Goal: Information Seeking & Learning: Learn about a topic

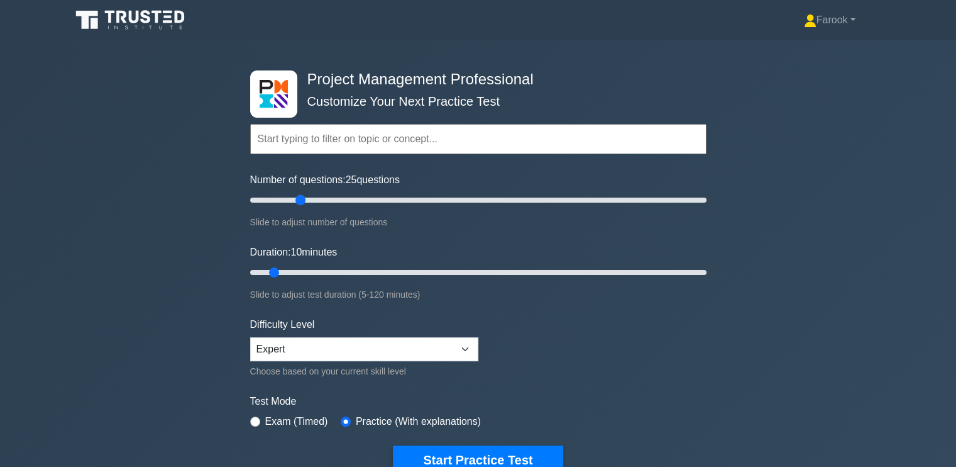
drag, startPoint x: 265, startPoint y: 194, endPoint x: 304, endPoint y: 208, distance: 42.0
type input "25"
click at [304, 207] on input "Number of questions: 25 questions" at bounding box center [478, 199] width 456 height 15
drag, startPoint x: 273, startPoint y: 269, endPoint x: 331, endPoint y: 274, distance: 58.7
type input "25"
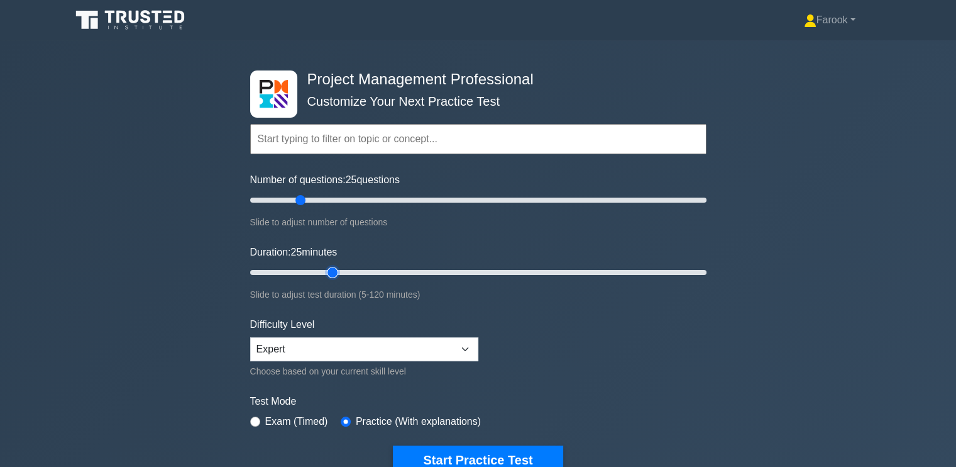
click at [331, 274] on input "Duration: 25 minutes" at bounding box center [478, 272] width 456 height 15
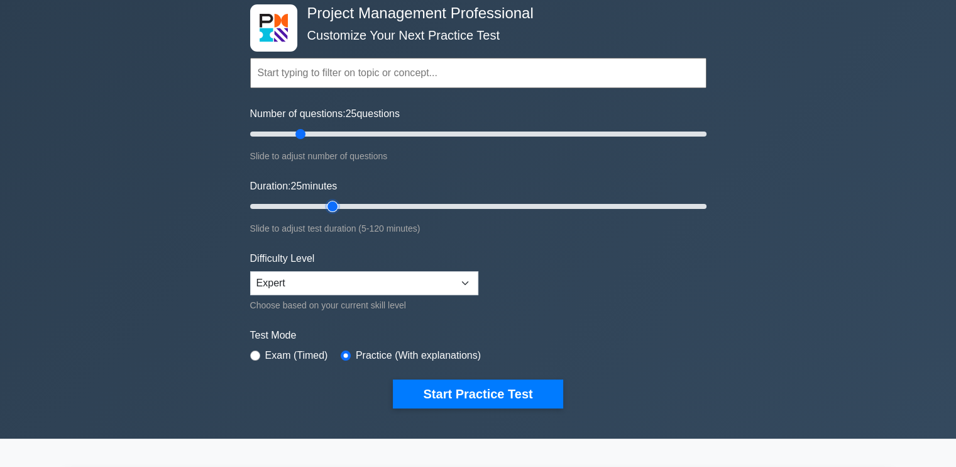
scroll to position [189, 0]
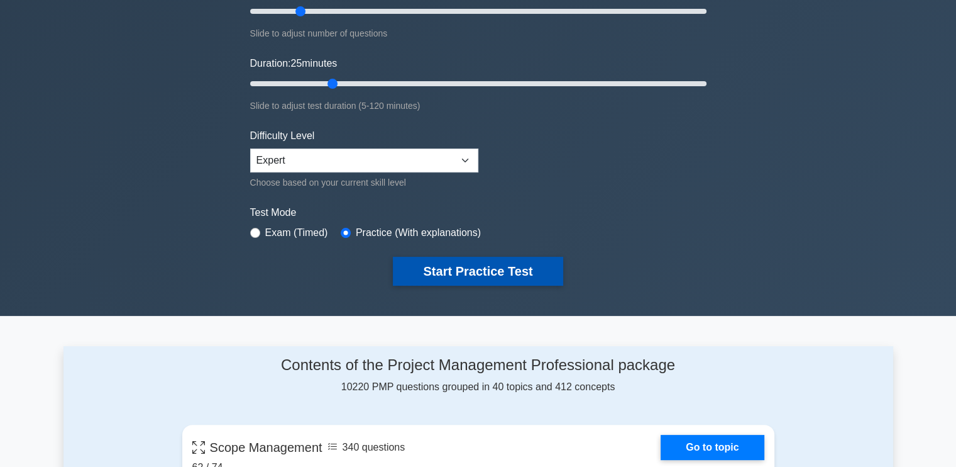
click at [494, 270] on button "Start Practice Test" at bounding box center [478, 271] width 170 height 29
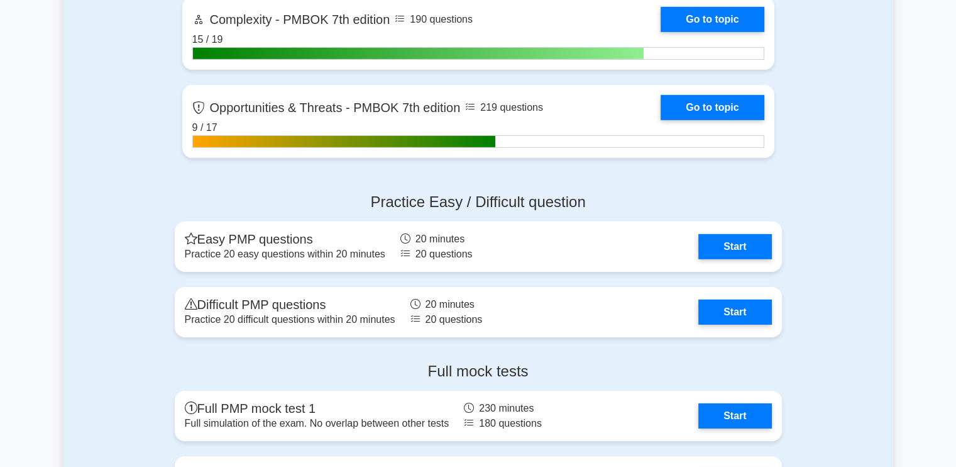
scroll to position [4213, 0]
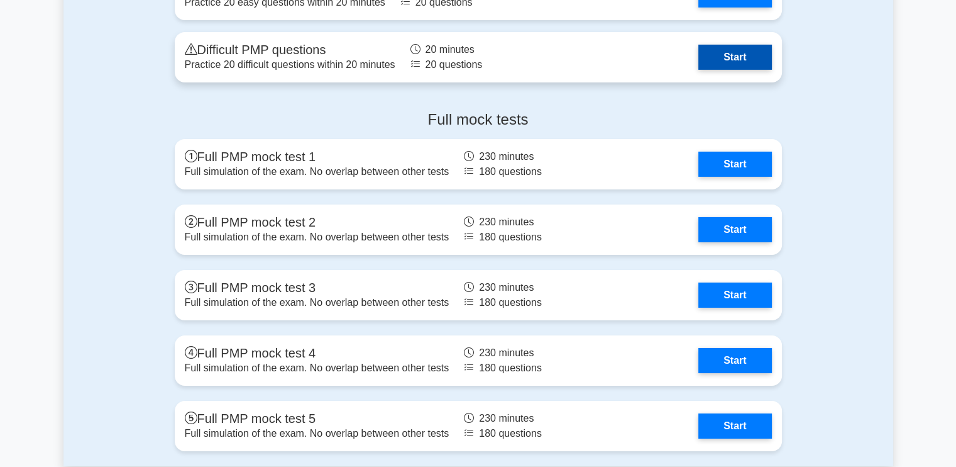
click at [713, 62] on link "Start" at bounding box center [735, 57] width 73 height 25
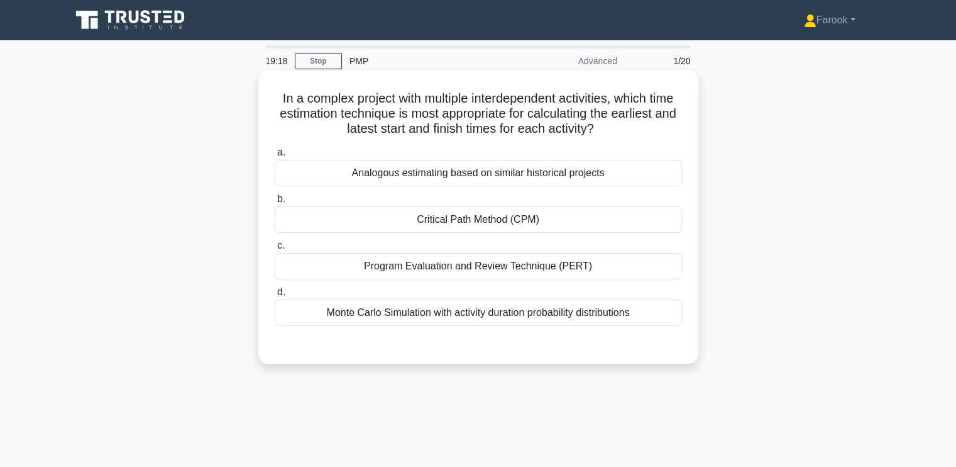
click at [527, 226] on div "Critical Path Method (CPM)" at bounding box center [478, 219] width 407 height 26
click at [275, 203] on input "b. Critical Path Method (CPM)" at bounding box center [275, 199] width 0 height 8
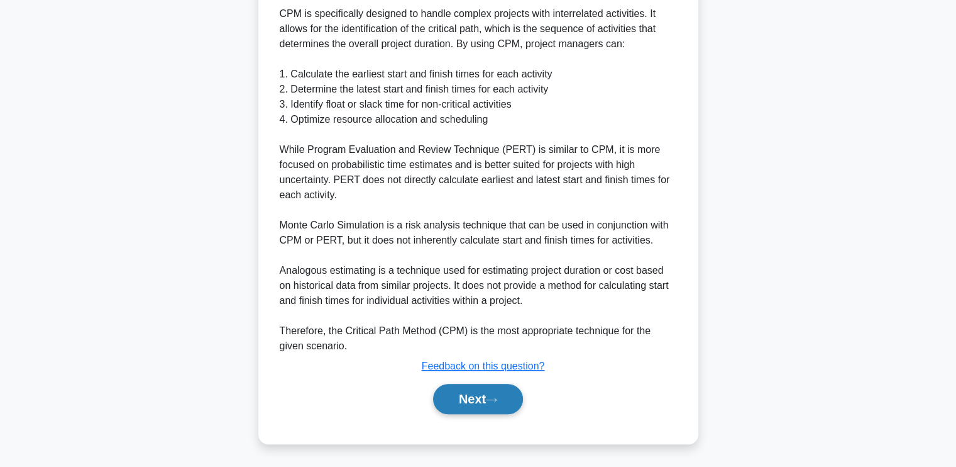
click at [477, 397] on button "Next" at bounding box center [478, 399] width 90 height 30
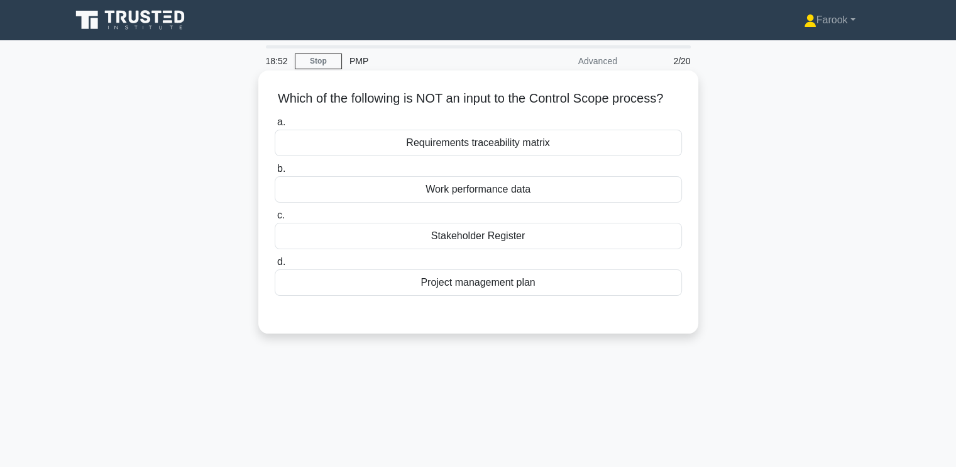
click at [528, 249] on div "Stakeholder Register" at bounding box center [478, 236] width 407 height 26
click at [275, 219] on input "c. Stakeholder Register" at bounding box center [275, 215] width 0 height 8
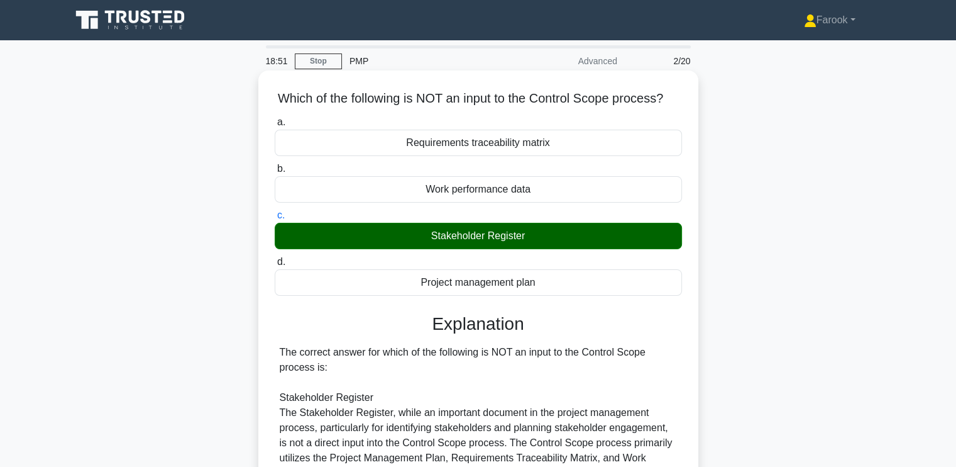
scroll to position [213, 0]
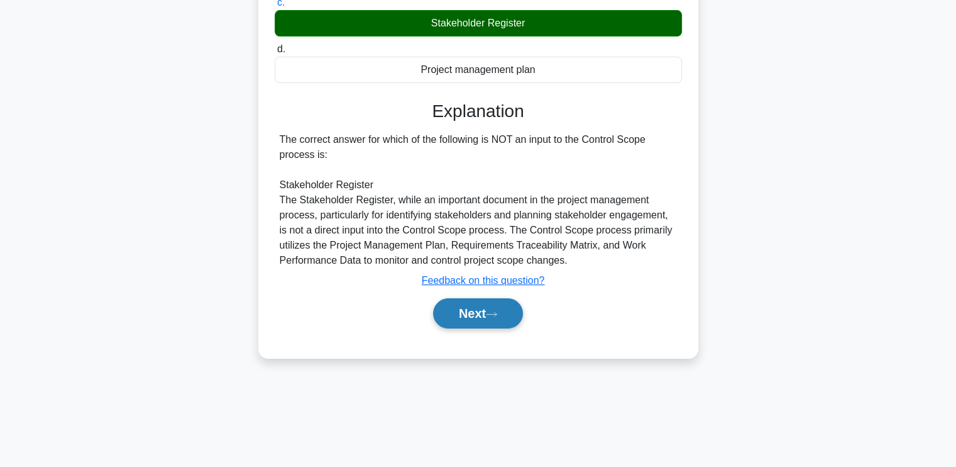
click at [473, 320] on button "Next" at bounding box center [478, 313] width 90 height 30
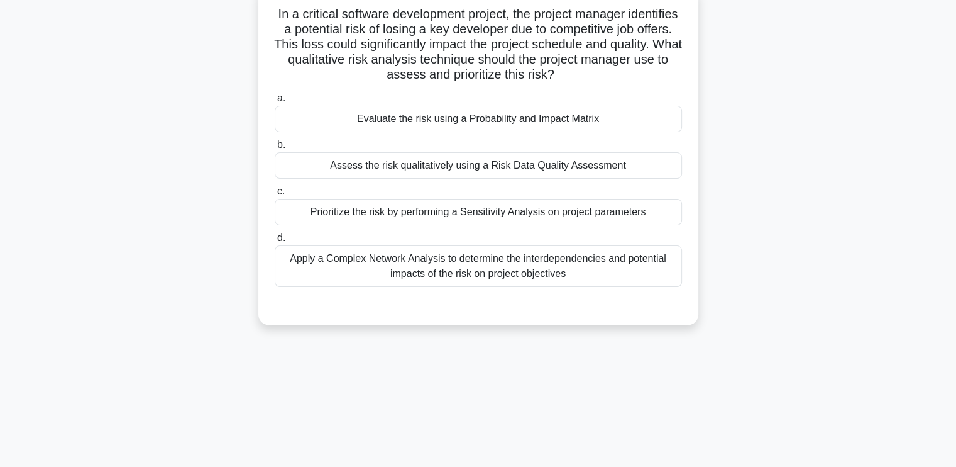
scroll to position [0, 0]
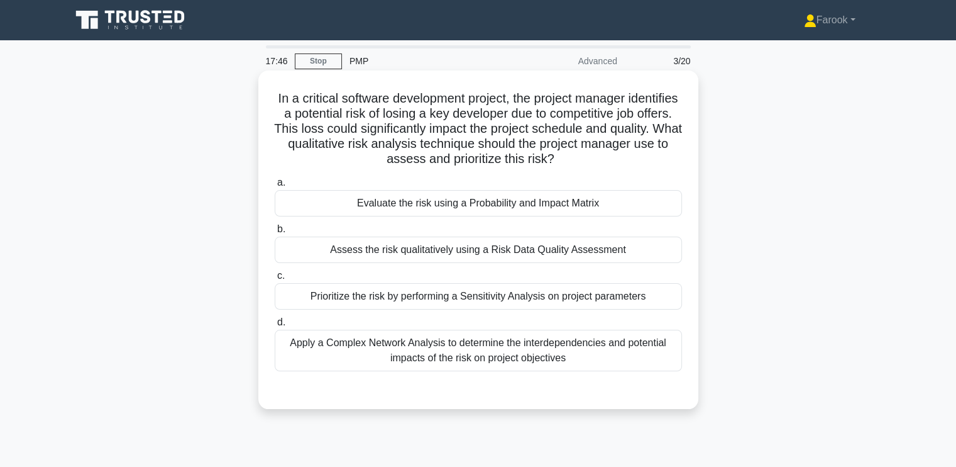
click at [488, 301] on div "Prioritize the risk by performing a Sensitivity Analysis on project parameters" at bounding box center [478, 296] width 407 height 26
click at [275, 280] on input "c. Prioritize the risk by performing a Sensitivity Analysis on project paramete…" at bounding box center [275, 276] width 0 height 8
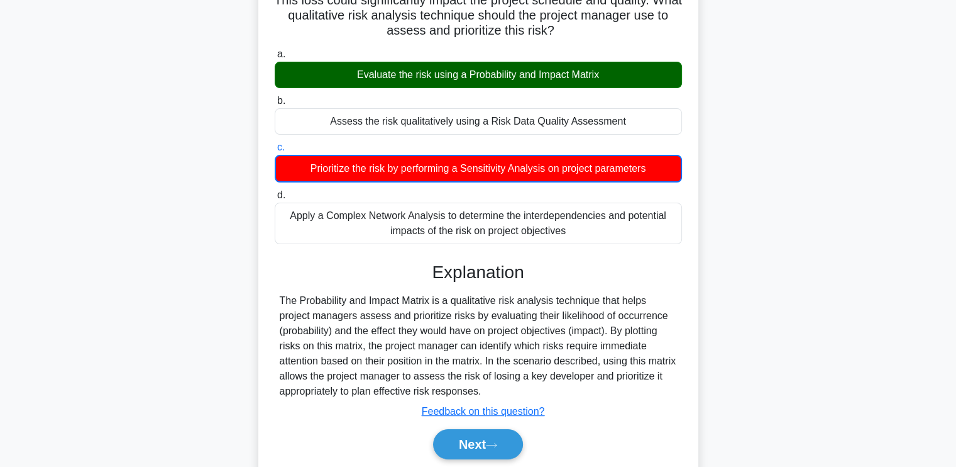
scroll to position [213, 0]
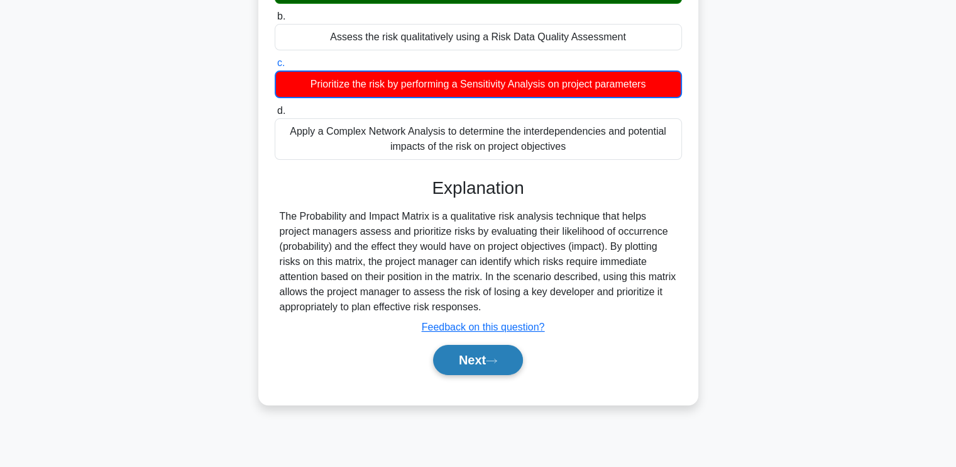
click at [451, 351] on button "Next" at bounding box center [478, 360] width 90 height 30
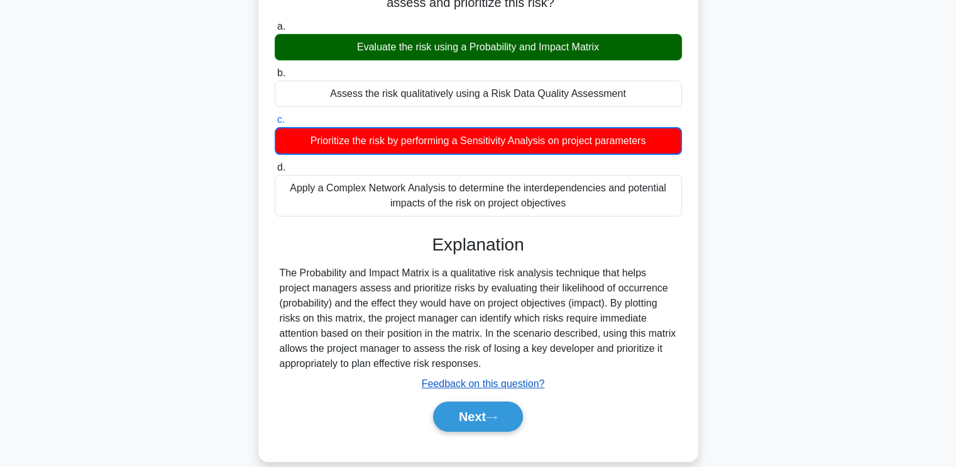
scroll to position [25, 0]
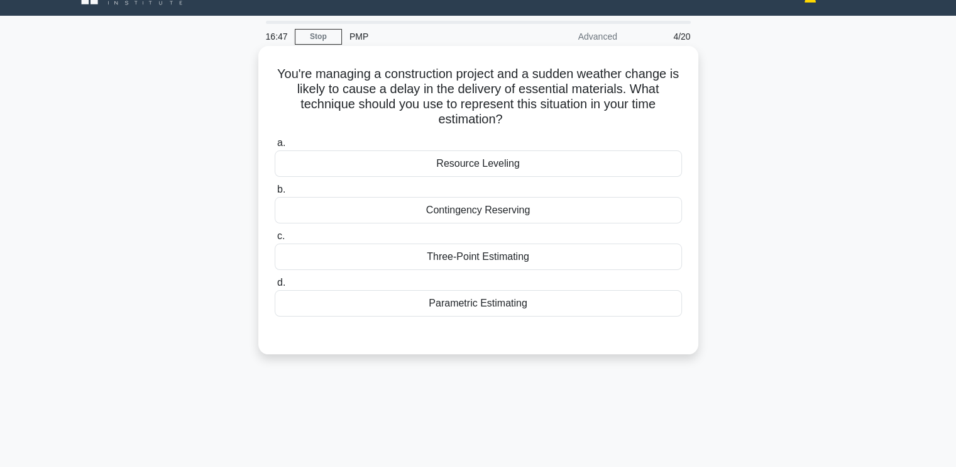
click at [470, 217] on div "Contingency Reserving" at bounding box center [478, 210] width 407 height 26
click at [275, 194] on input "b. Contingency Reserving" at bounding box center [275, 189] width 0 height 8
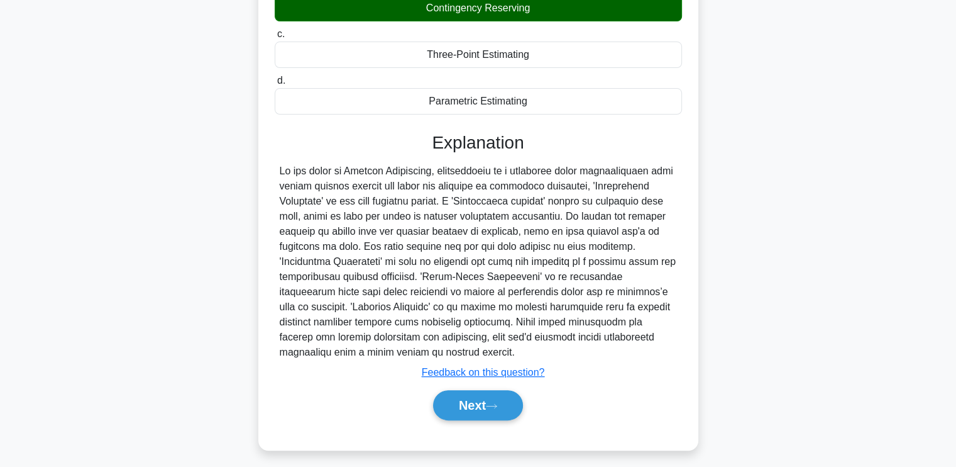
scroll to position [233, 0]
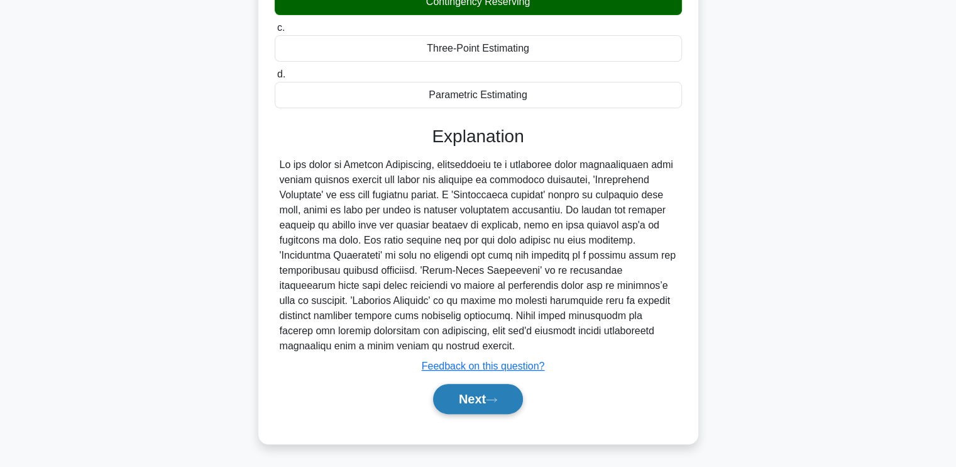
click at [448, 388] on button "Next" at bounding box center [478, 399] width 90 height 30
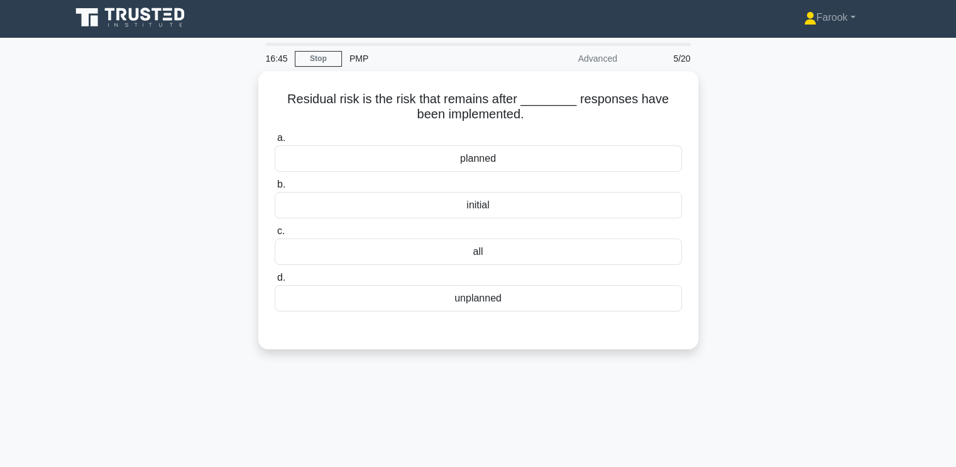
scroll to position [0, 0]
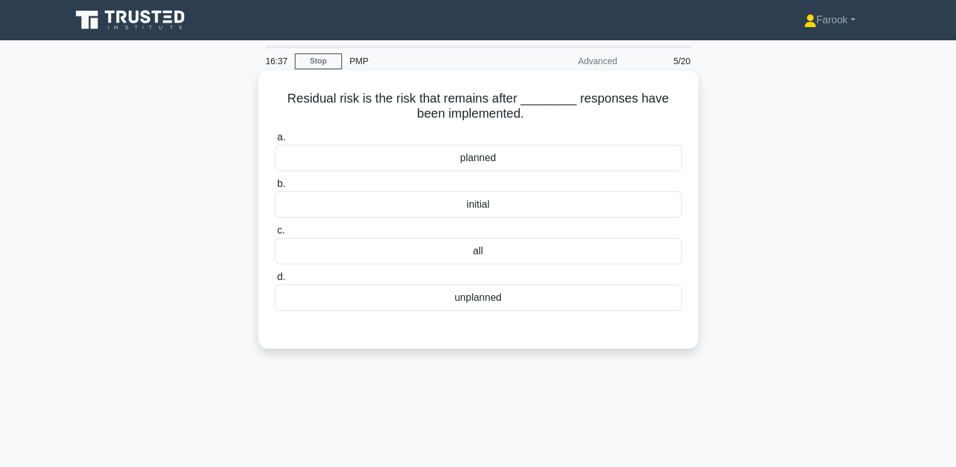
click at [473, 253] on div "all" at bounding box center [478, 251] width 407 height 26
click at [275, 235] on input "c. all" at bounding box center [275, 230] width 0 height 8
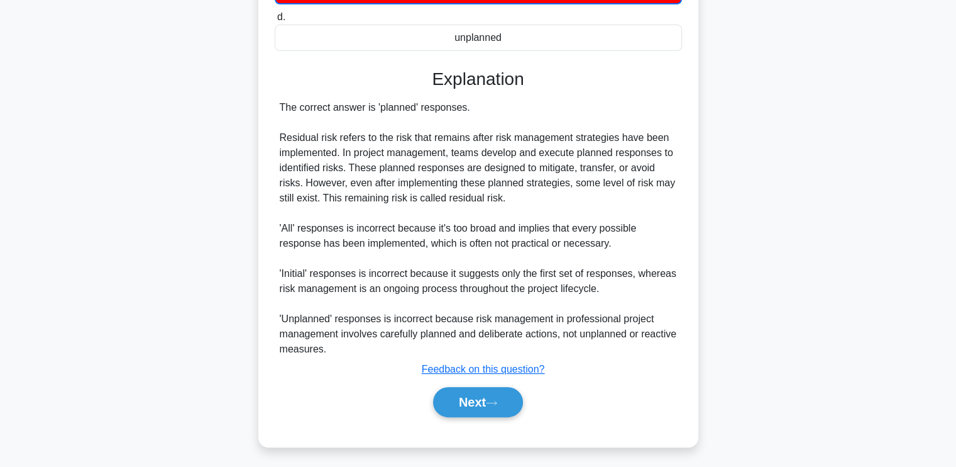
scroll to position [264, 0]
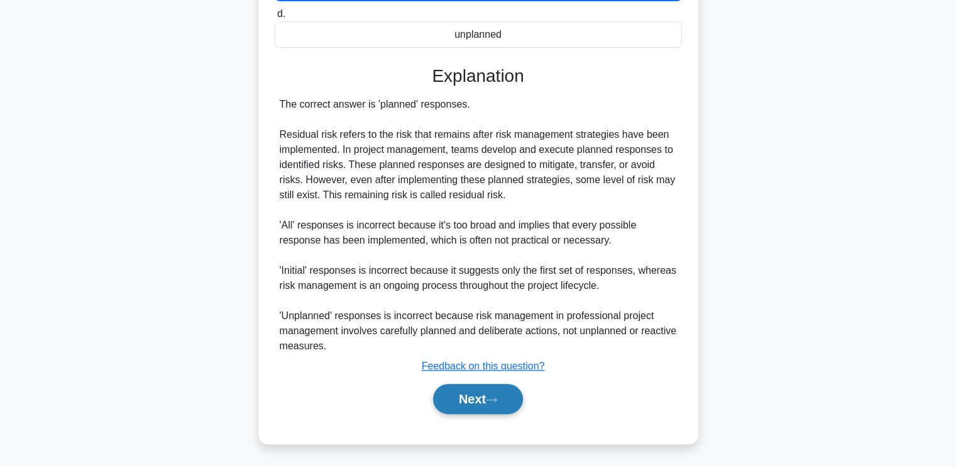
click at [461, 386] on button "Next" at bounding box center [478, 399] width 90 height 30
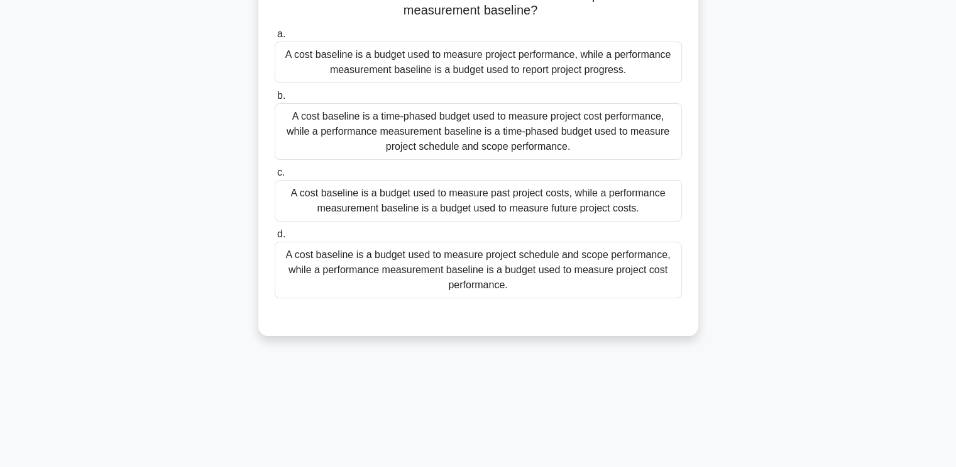
scroll to position [0, 0]
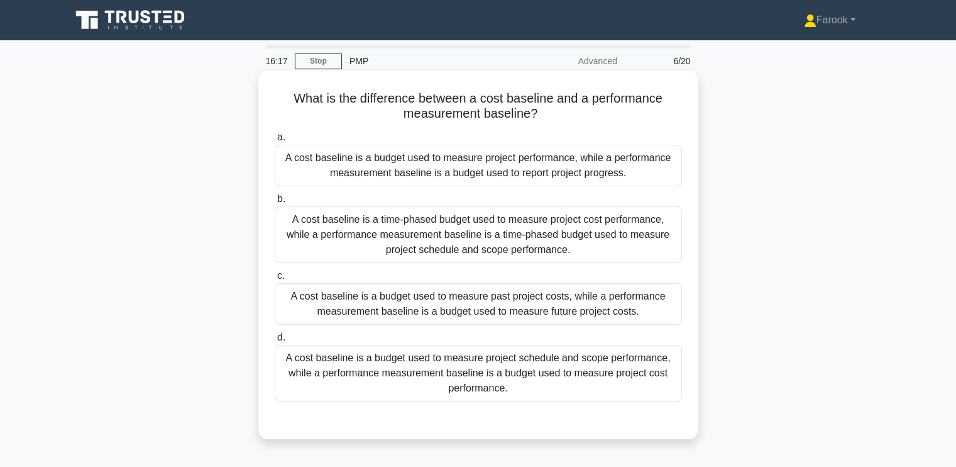
click at [423, 243] on div "A cost baseline is a time-phased budget used to measure project cost performanc…" at bounding box center [478, 234] width 407 height 57
click at [275, 203] on input "b. A cost baseline is a time-phased budget used to measure project cost perform…" at bounding box center [275, 199] width 0 height 8
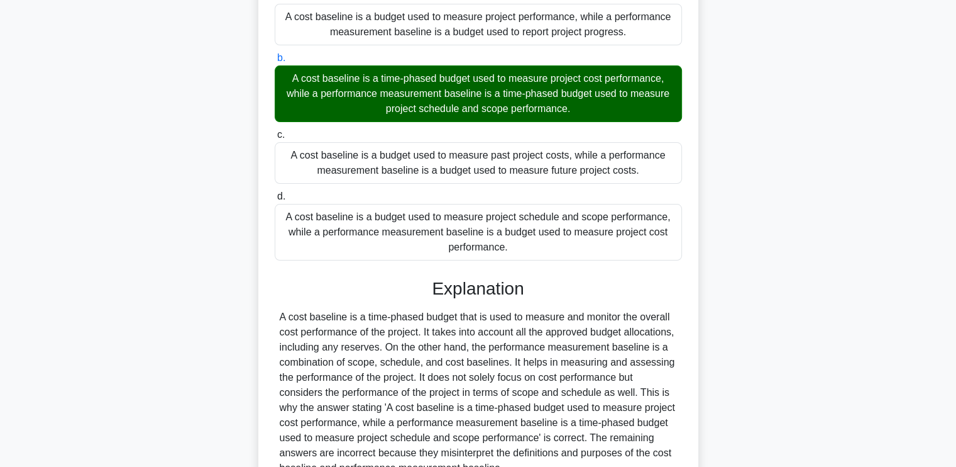
scroll to position [252, 0]
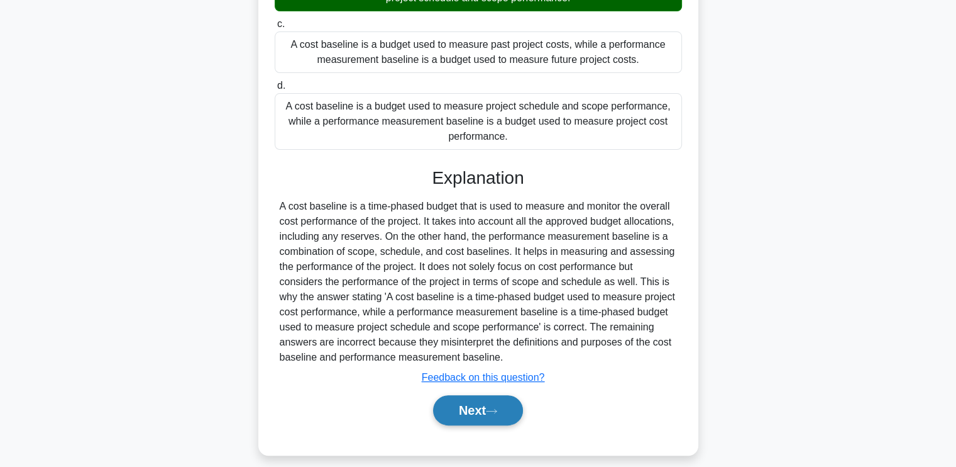
click at [486, 403] on button "Next" at bounding box center [478, 410] width 90 height 30
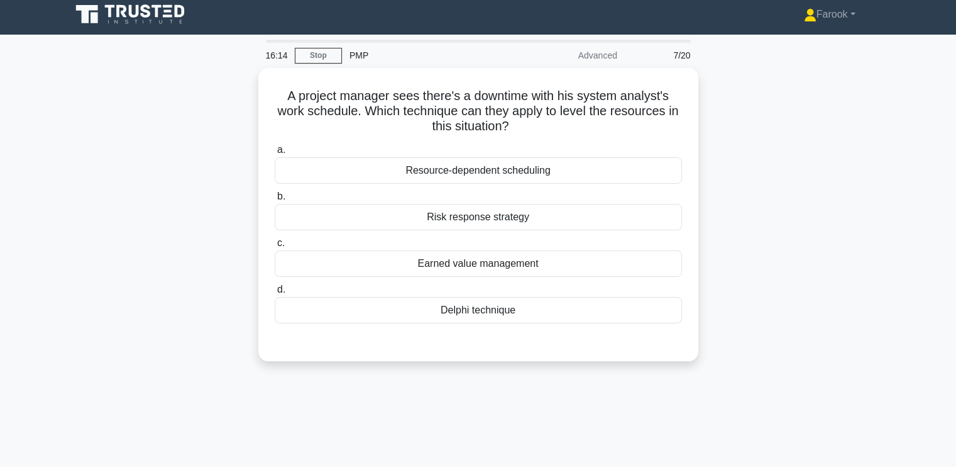
scroll to position [0, 0]
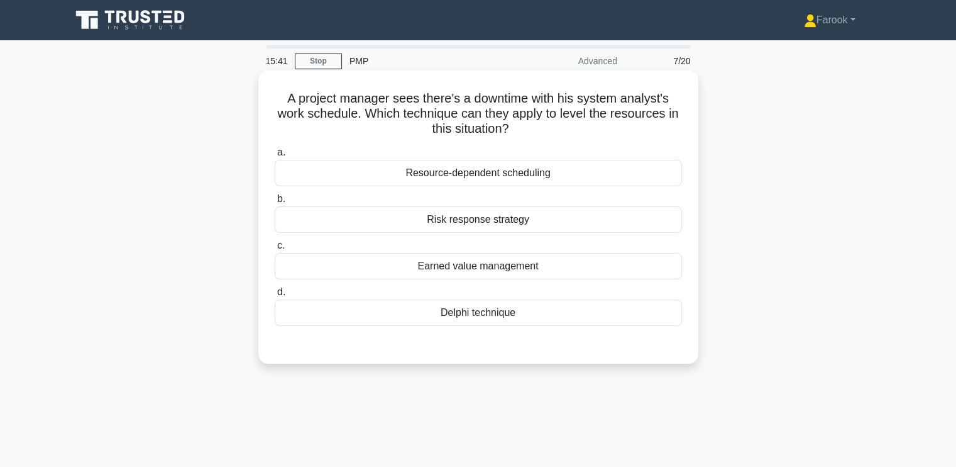
click at [460, 174] on div "Resource-dependent scheduling" at bounding box center [478, 173] width 407 height 26
click at [275, 157] on input "a. Resource-dependent scheduling" at bounding box center [275, 152] width 0 height 8
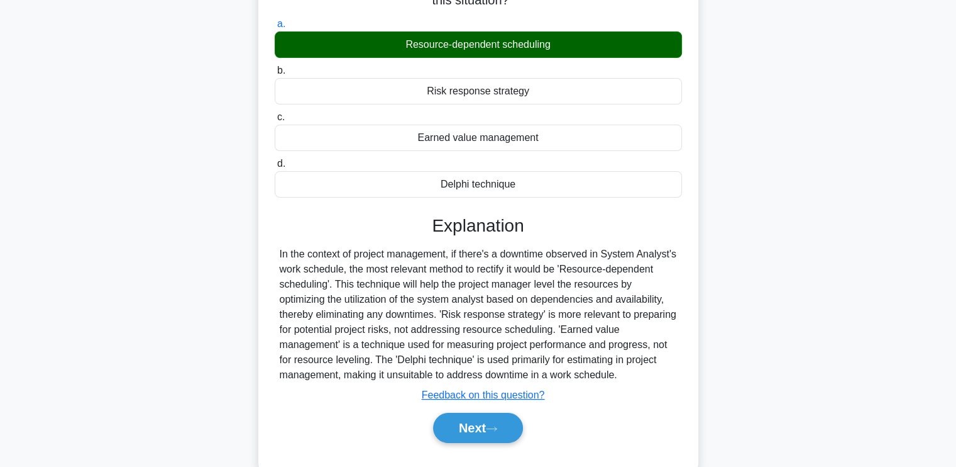
scroll to position [213, 0]
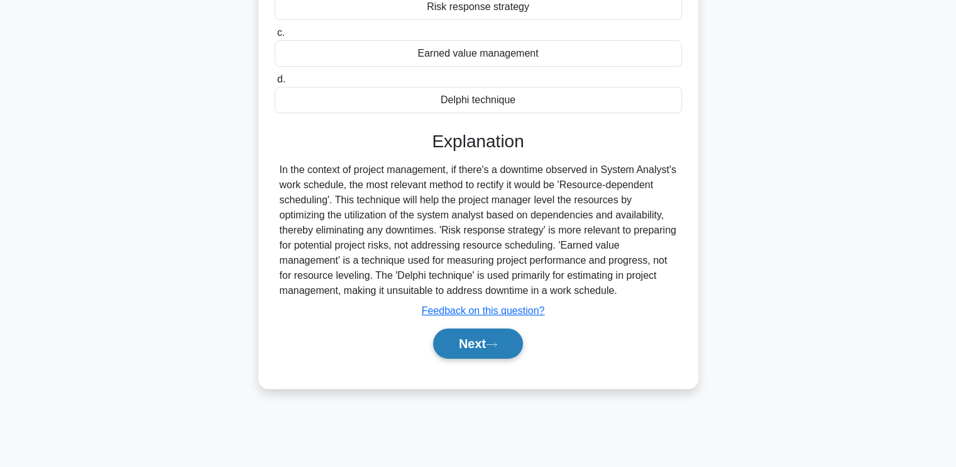
click at [447, 332] on button "Next" at bounding box center [478, 343] width 90 height 30
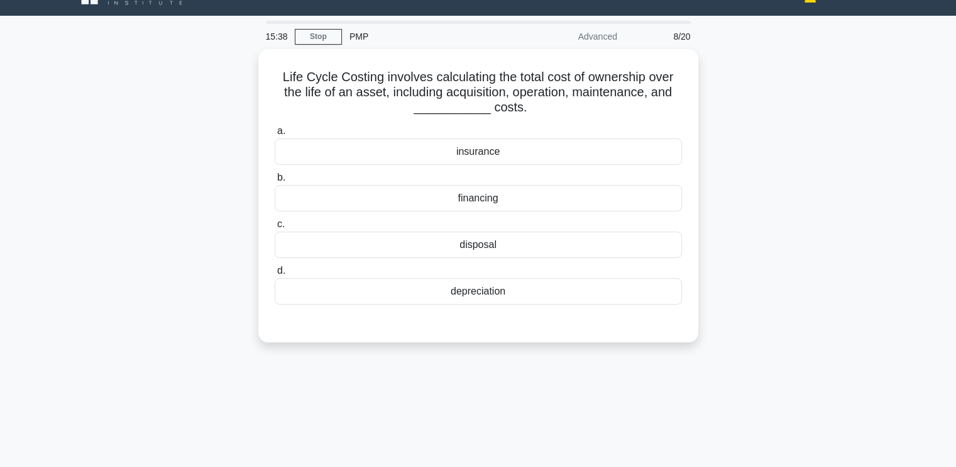
scroll to position [0, 0]
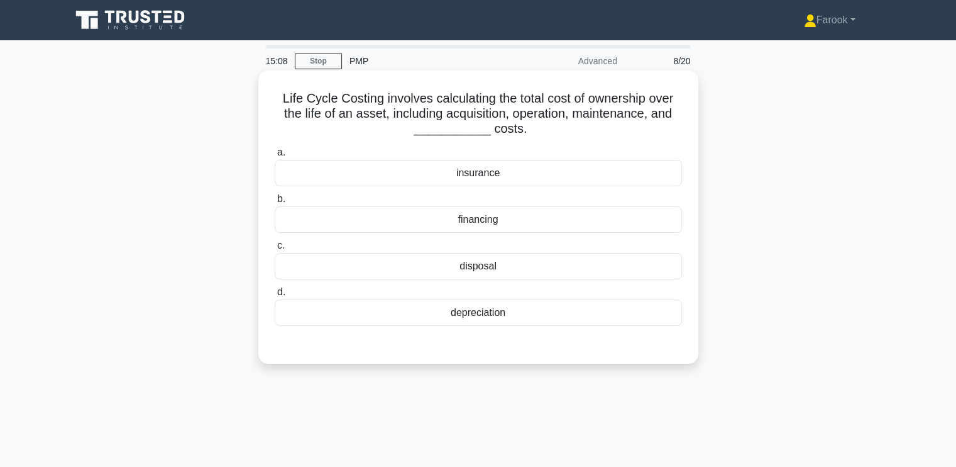
click at [504, 253] on div "disposal" at bounding box center [478, 266] width 407 height 26
click at [275, 250] on input "c. disposal" at bounding box center [275, 245] width 0 height 8
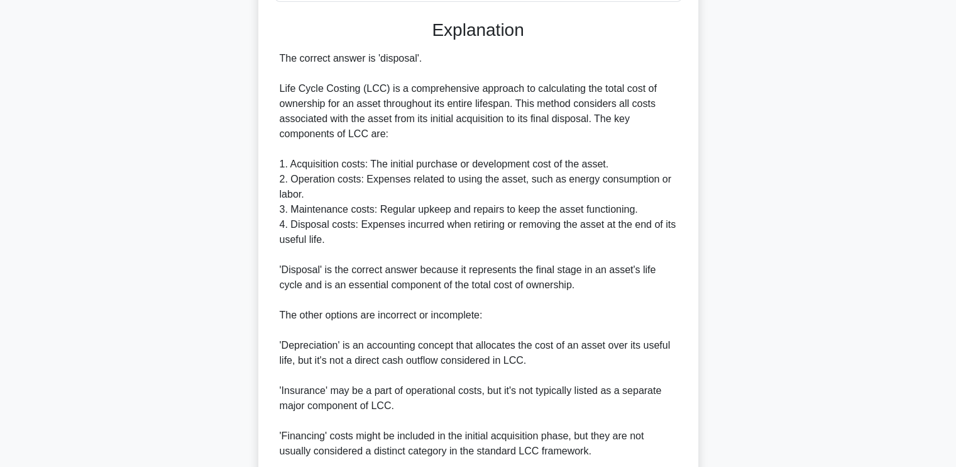
scroll to position [429, 0]
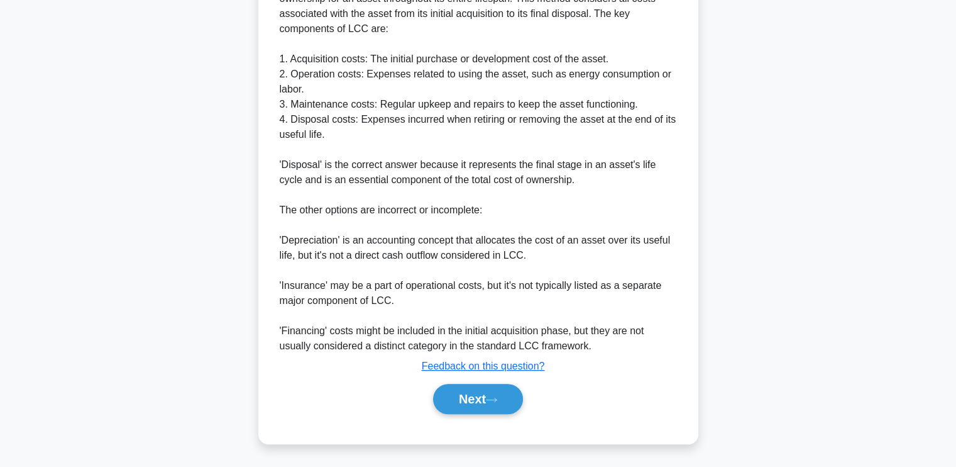
drag, startPoint x: 448, startPoint y: 389, endPoint x: 463, endPoint y: 300, distance: 90.6
click at [463, 300] on div "Explanation The correct answer is 'disposal'. Life Cycle Costing (LCC) is a com…" at bounding box center [478, 166] width 407 height 504
click at [479, 414] on div "Next" at bounding box center [478, 399] width 407 height 40
click at [483, 398] on button "Next" at bounding box center [478, 399] width 90 height 30
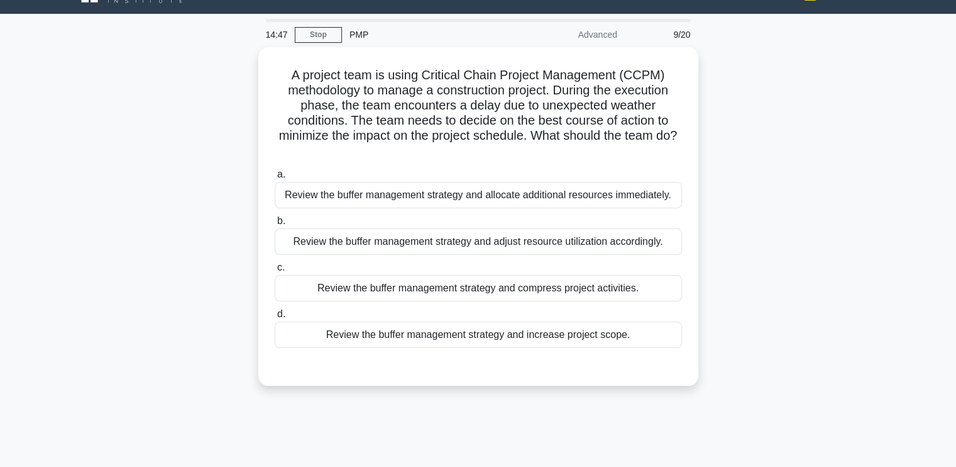
scroll to position [25, 0]
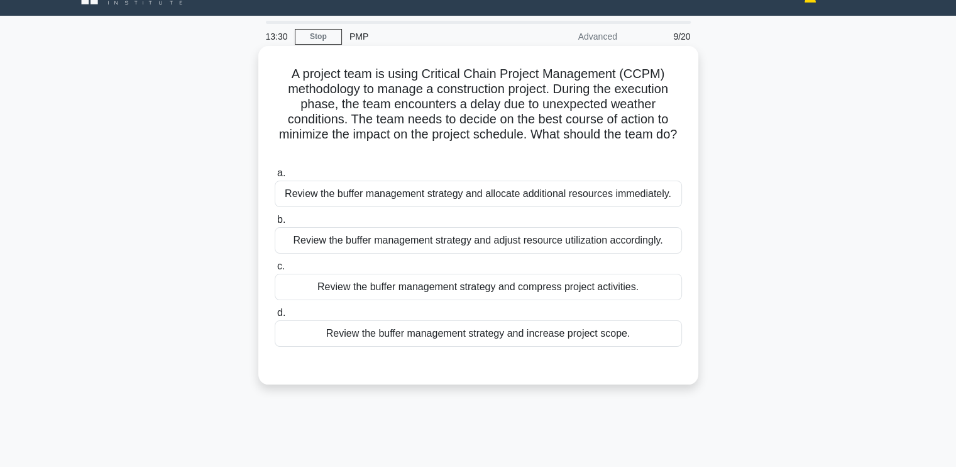
click at [497, 245] on div "Review the buffer management strategy and adjust resource utilization according…" at bounding box center [478, 240] width 407 height 26
click at [275, 224] on input "b. Review the buffer management strategy and adjust resource utilization accord…" at bounding box center [275, 220] width 0 height 8
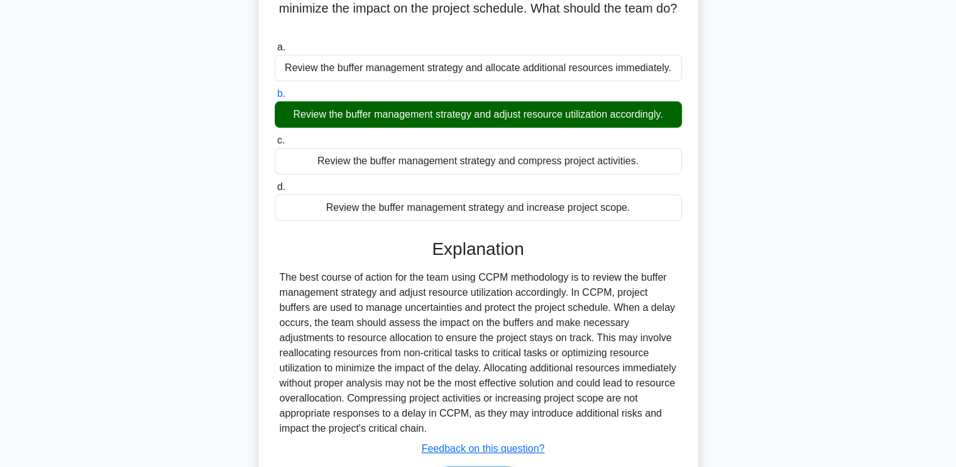
scroll to position [233, 0]
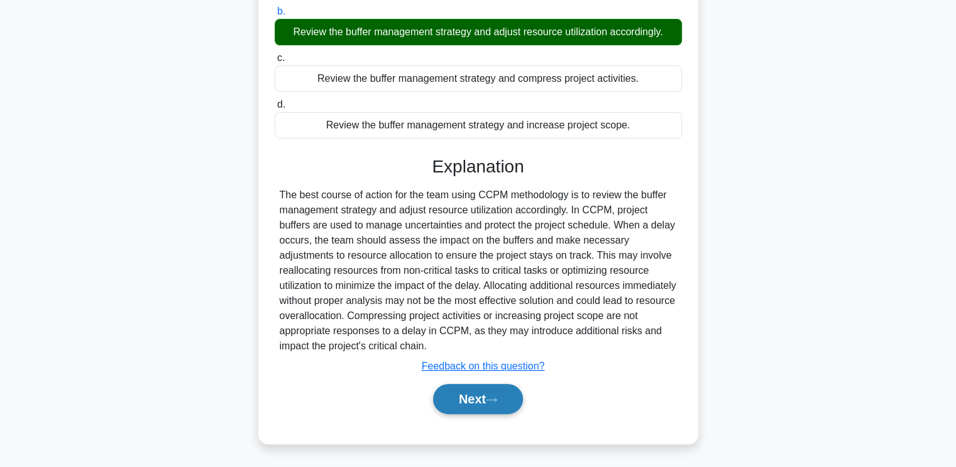
click at [452, 402] on button "Next" at bounding box center [478, 399] width 90 height 30
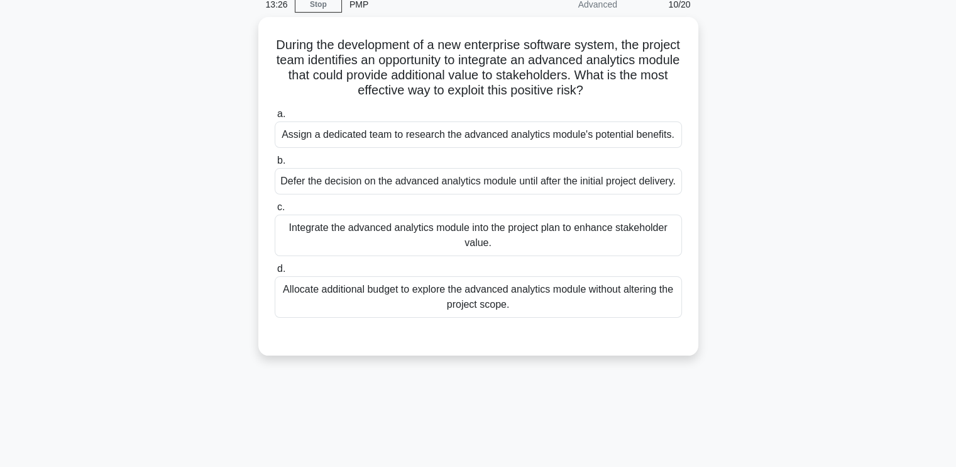
scroll to position [25, 0]
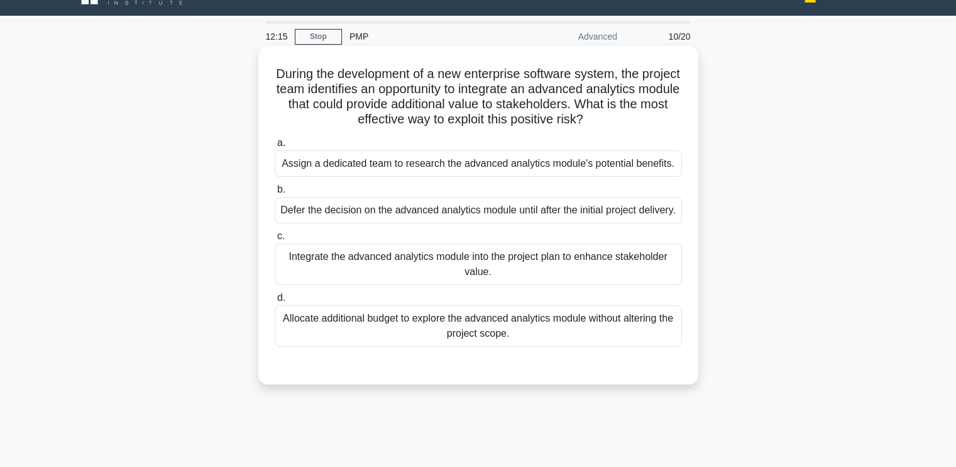
click at [492, 280] on div "Integrate the advanced analytics module into the project plan to enhance stakeh…" at bounding box center [478, 263] width 407 height 41
click at [275, 240] on input "c. Integrate the advanced analytics module into the project plan to enhance sta…" at bounding box center [275, 236] width 0 height 8
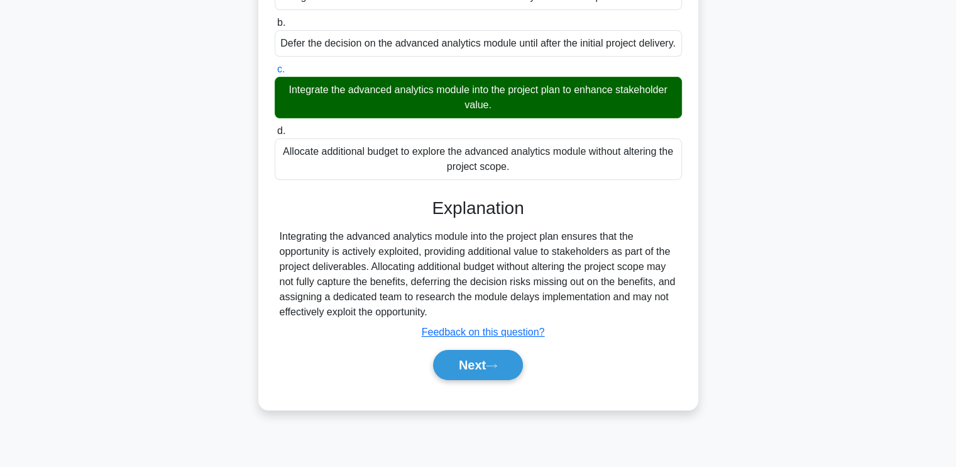
scroll to position [213, 0]
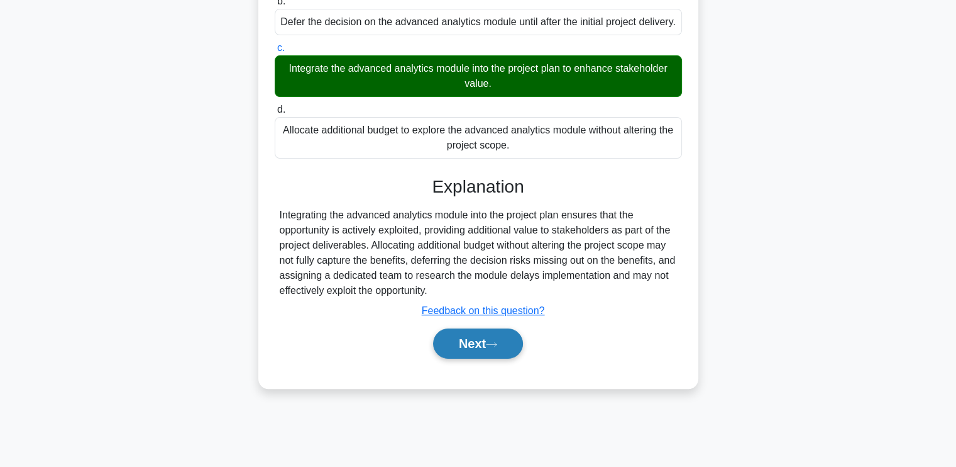
click at [482, 355] on button "Next" at bounding box center [478, 343] width 90 height 30
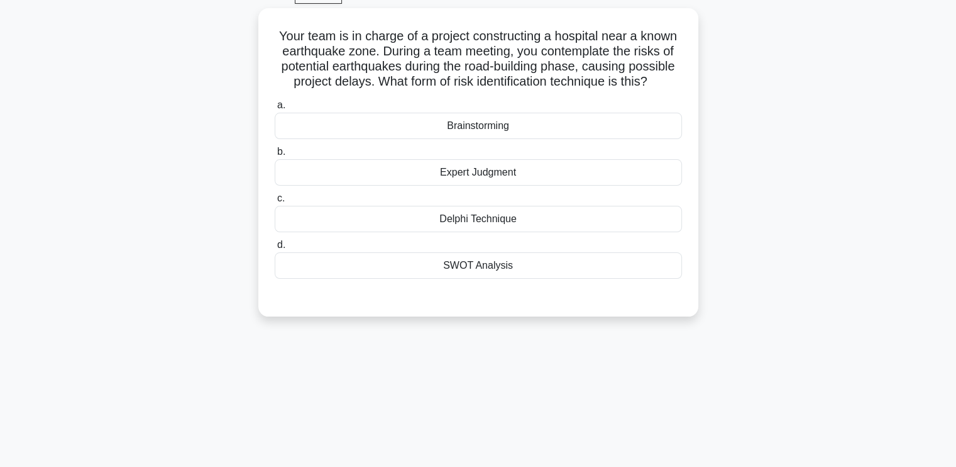
scroll to position [0, 0]
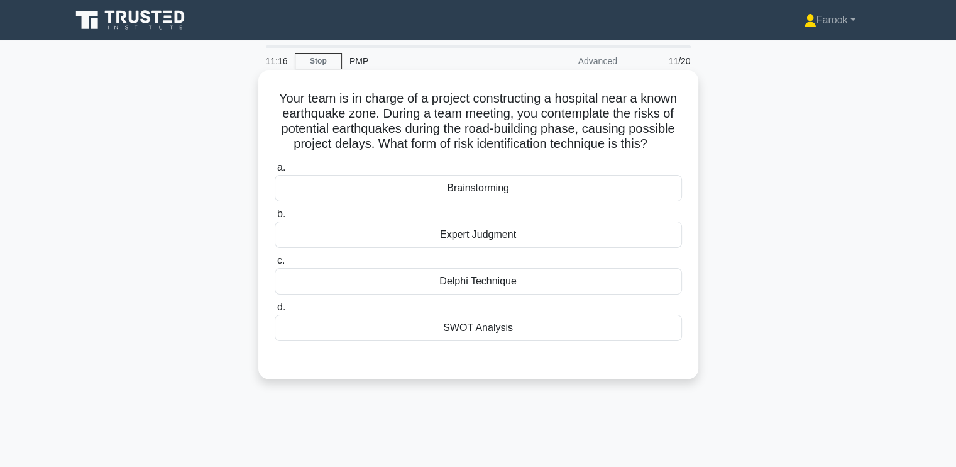
click at [526, 181] on div "Brainstorming" at bounding box center [478, 188] width 407 height 26
click at [275, 172] on input "a. Brainstorming" at bounding box center [275, 167] width 0 height 8
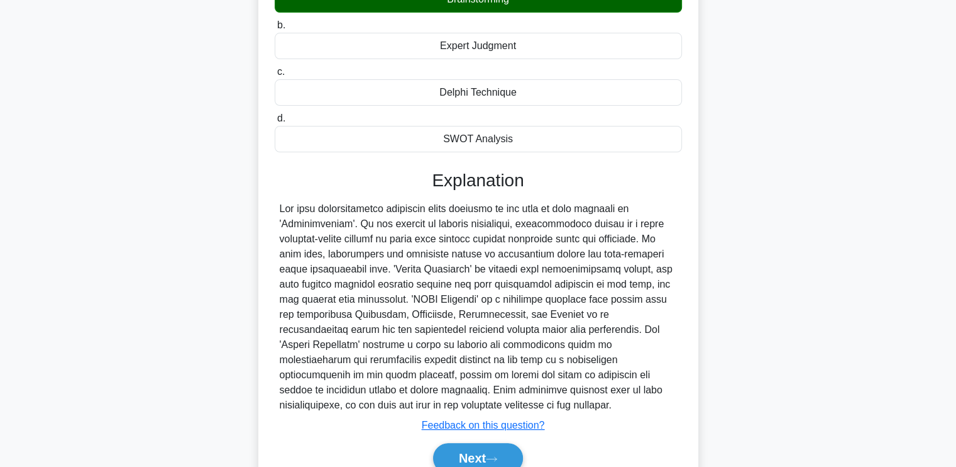
scroll to position [248, 0]
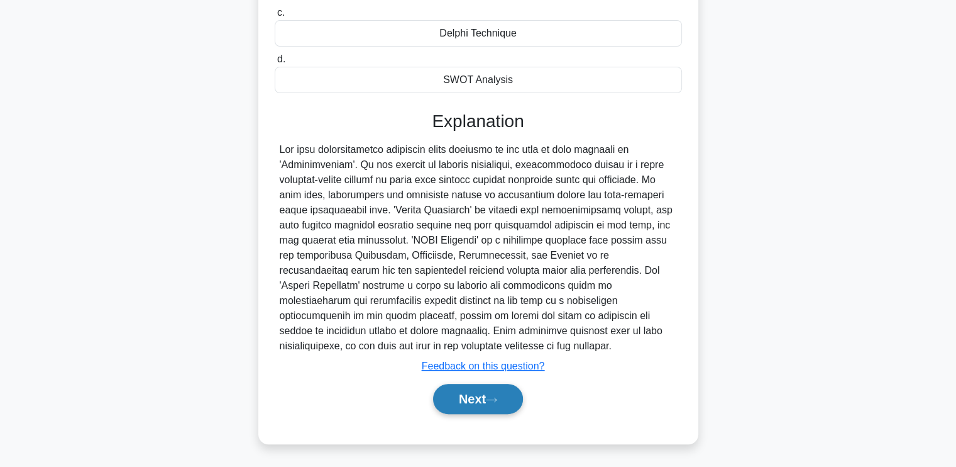
click at [488, 406] on button "Next" at bounding box center [478, 399] width 90 height 30
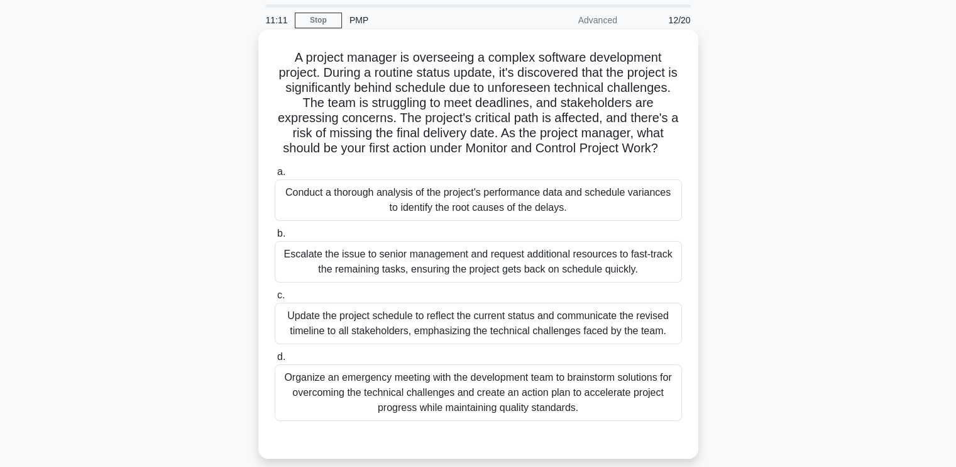
scroll to position [63, 0]
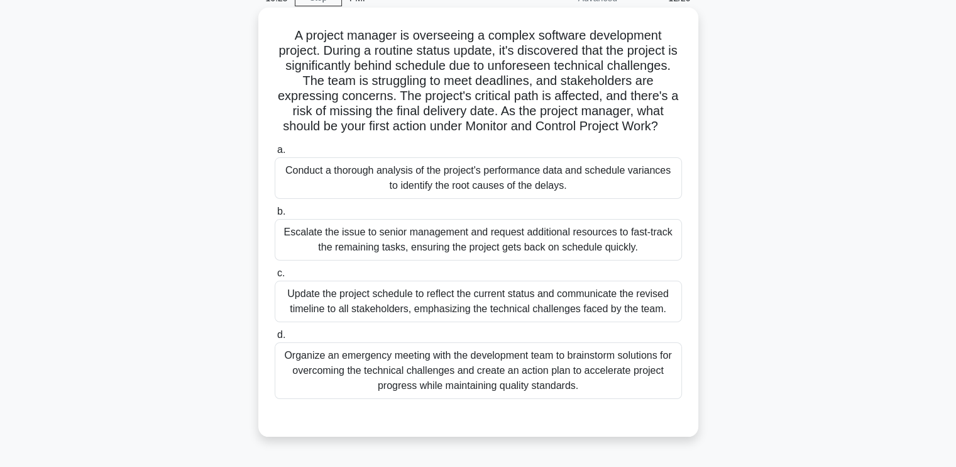
click at [446, 179] on div "Conduct a thorough analysis of the project's performance data and schedule vari…" at bounding box center [478, 177] width 407 height 41
click at [275, 154] on input "a. Conduct a thorough analysis of the project's performance data and schedule v…" at bounding box center [275, 150] width 0 height 8
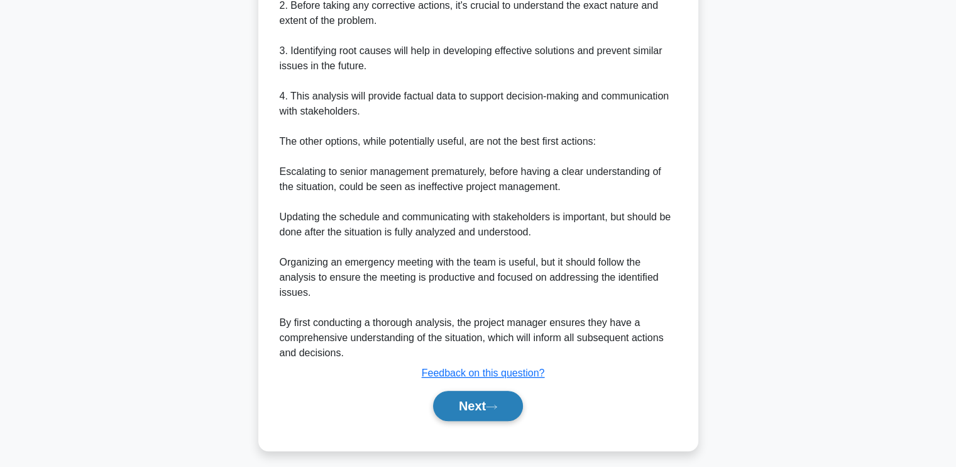
scroll to position [655, 0]
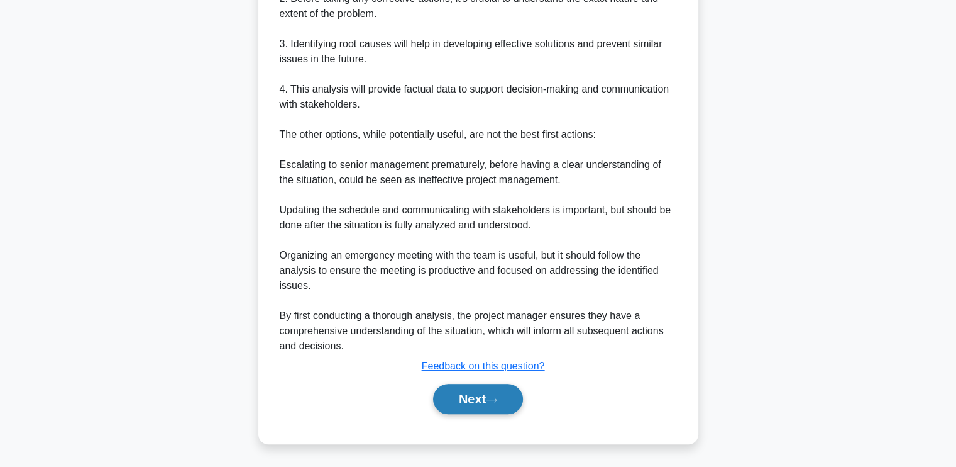
click at [467, 408] on button "Next" at bounding box center [478, 399] width 90 height 30
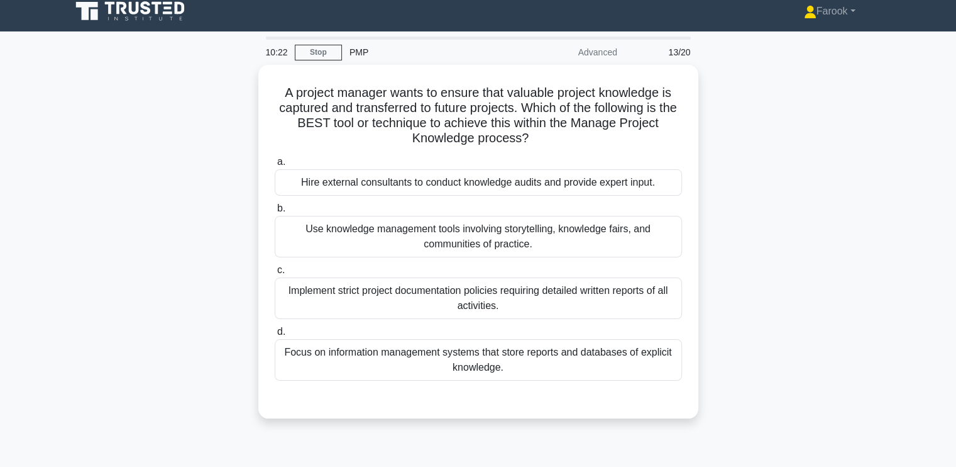
scroll to position [0, 0]
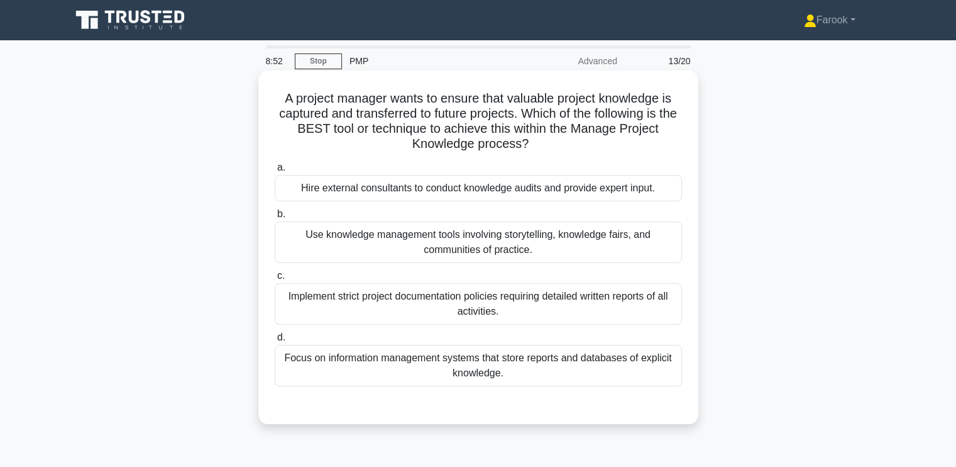
click at [473, 238] on div "Use knowledge management tools involving storytelling, knowledge fairs, and com…" at bounding box center [478, 241] width 407 height 41
click at [275, 218] on input "b. Use knowledge management tools involving storytelling, knowledge fairs, and …" at bounding box center [275, 214] width 0 height 8
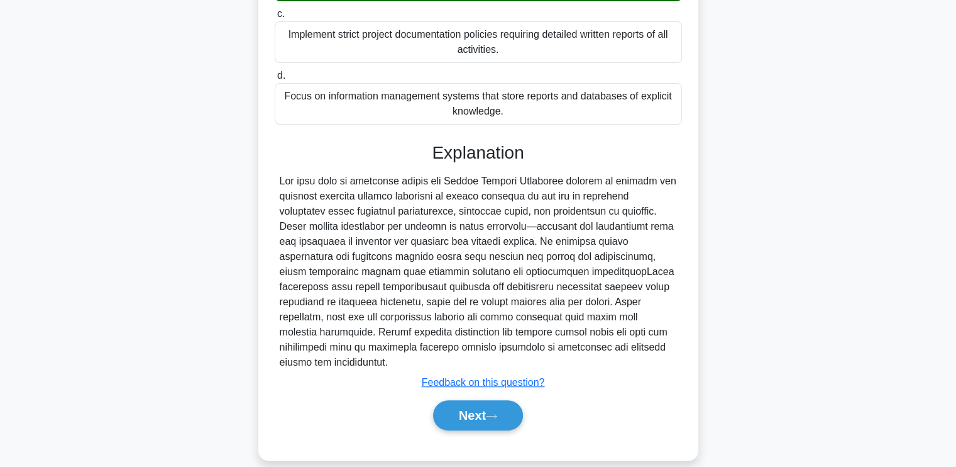
scroll to position [278, 0]
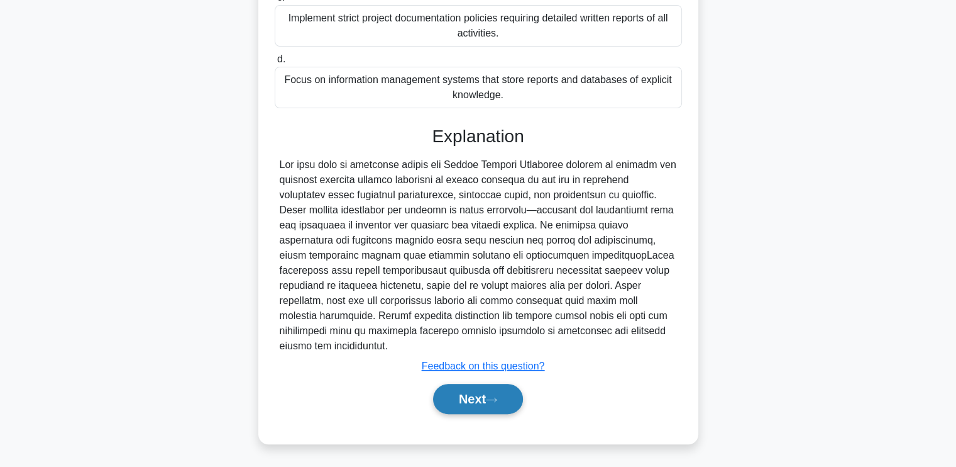
click at [455, 401] on button "Next" at bounding box center [478, 399] width 90 height 30
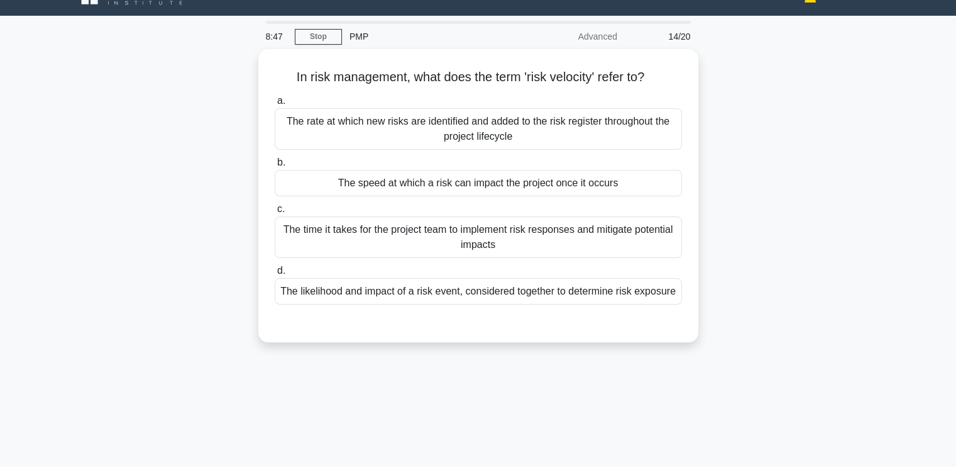
scroll to position [0, 0]
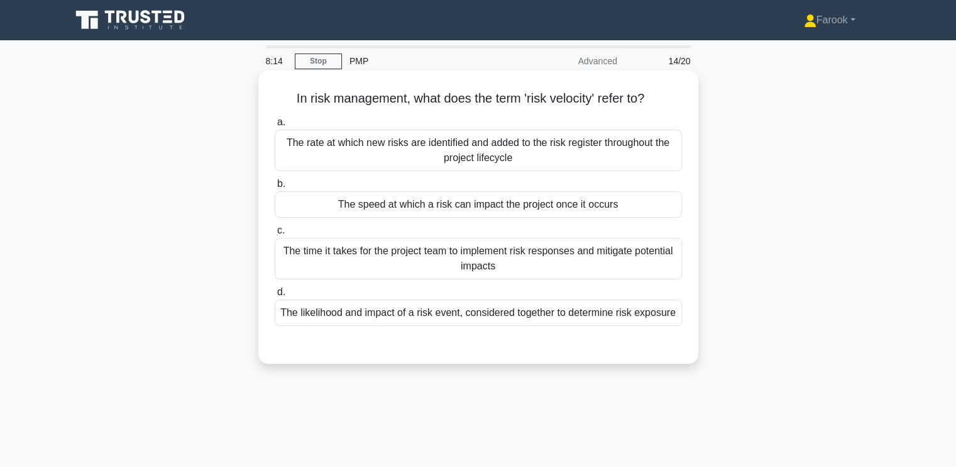
click at [522, 265] on div "The time it takes for the project team to implement risk responses and mitigate…" at bounding box center [478, 258] width 407 height 41
click at [275, 235] on input "c. The time it takes for the project team to implement risk responses and mitig…" at bounding box center [275, 230] width 0 height 8
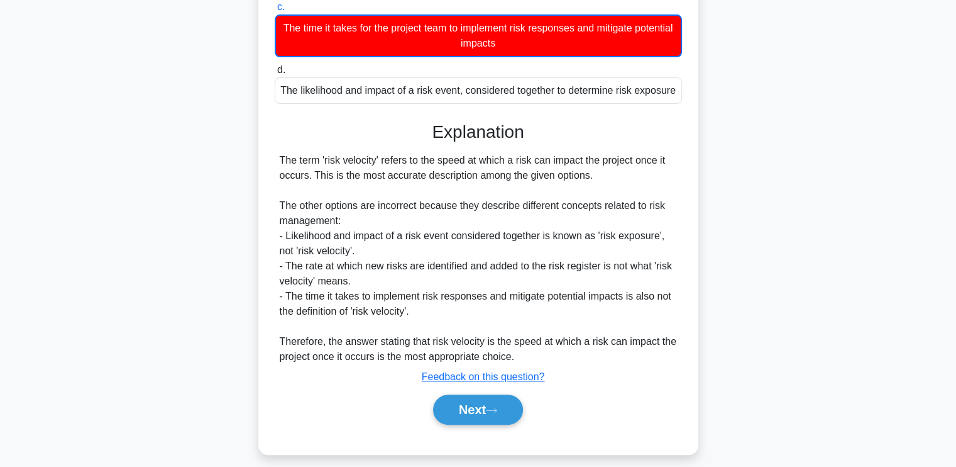
scroll to position [234, 0]
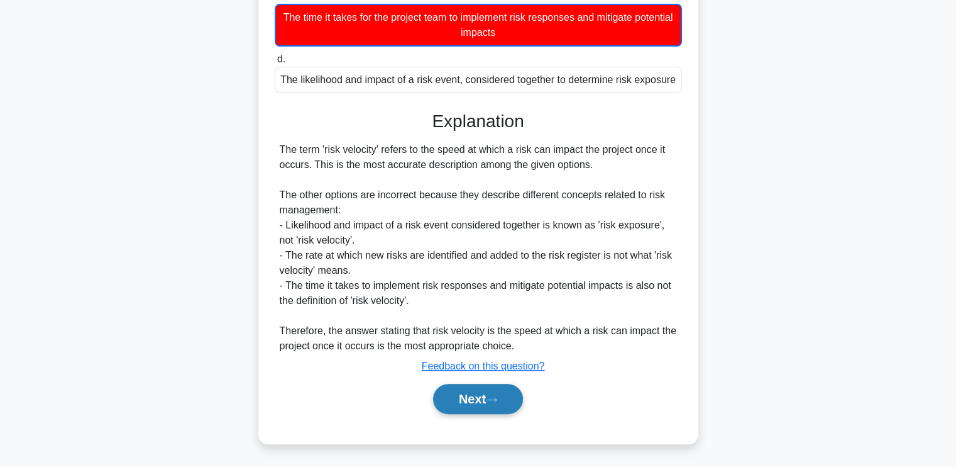
click at [458, 390] on button "Next" at bounding box center [478, 399] width 90 height 30
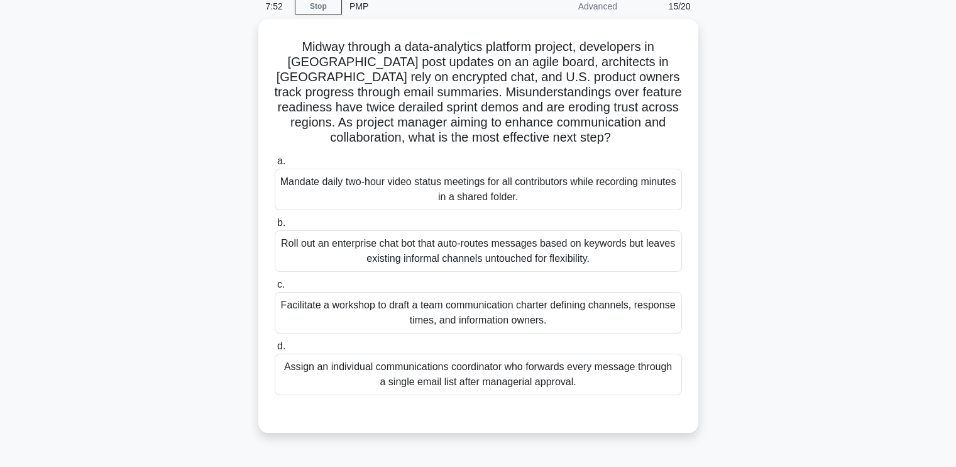
scroll to position [0, 0]
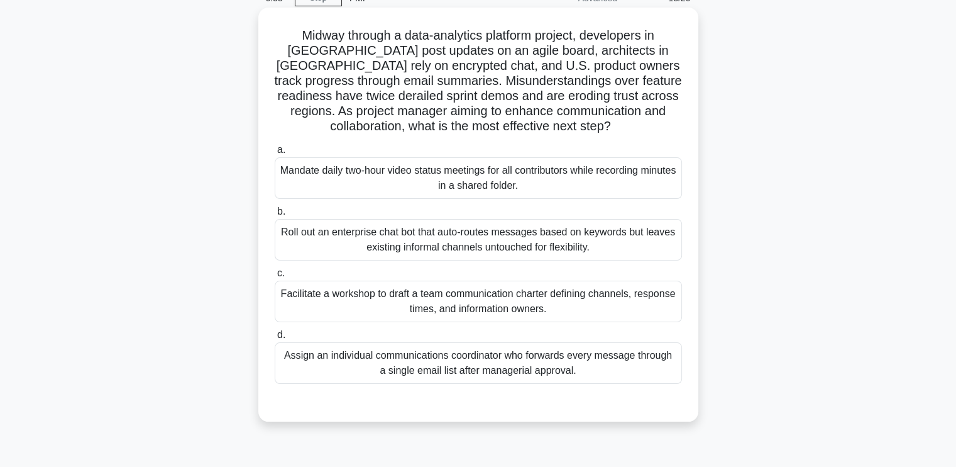
click at [441, 296] on div "Facilitate a workshop to draft a team communication charter defining channels, …" at bounding box center [478, 300] width 407 height 41
click at [275, 277] on input "c. Facilitate a workshop to draft a team communication charter defining channel…" at bounding box center [275, 273] width 0 height 8
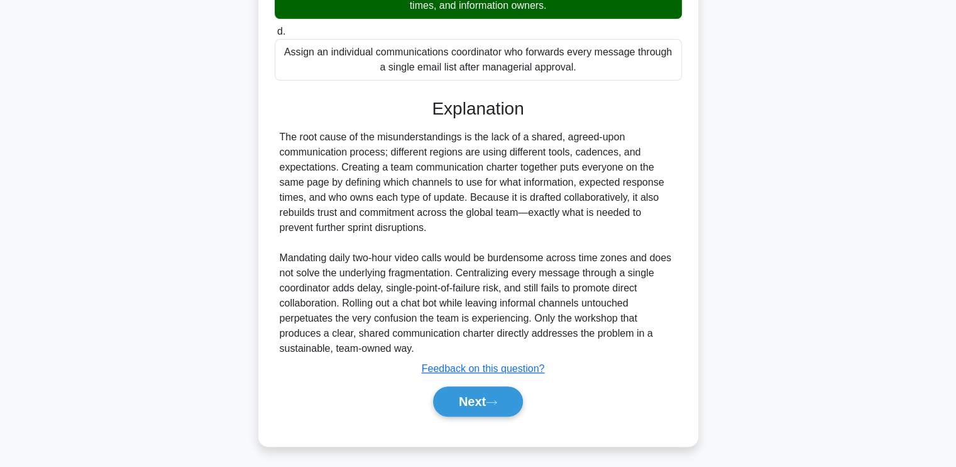
scroll to position [368, 0]
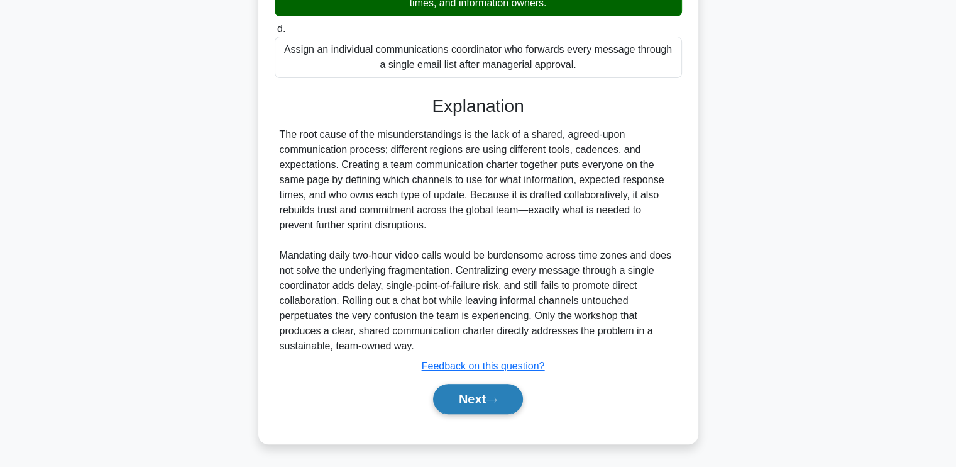
click at [461, 404] on button "Next" at bounding box center [478, 399] width 90 height 30
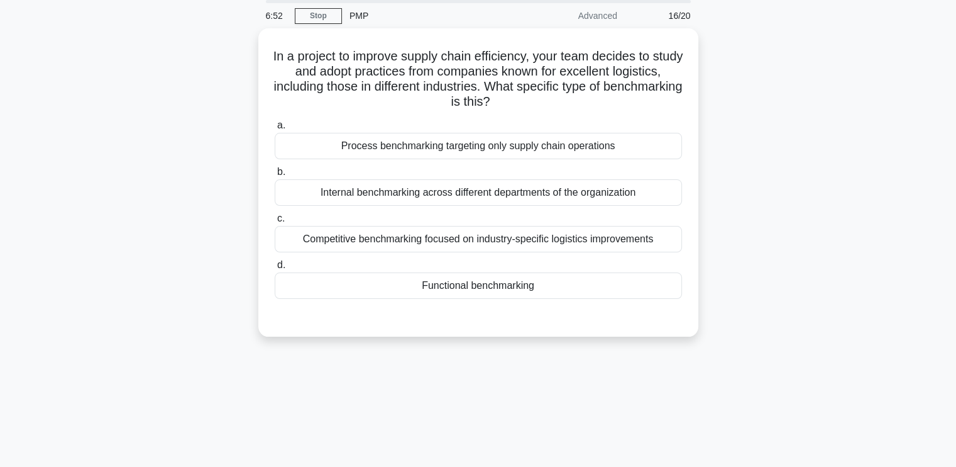
scroll to position [0, 0]
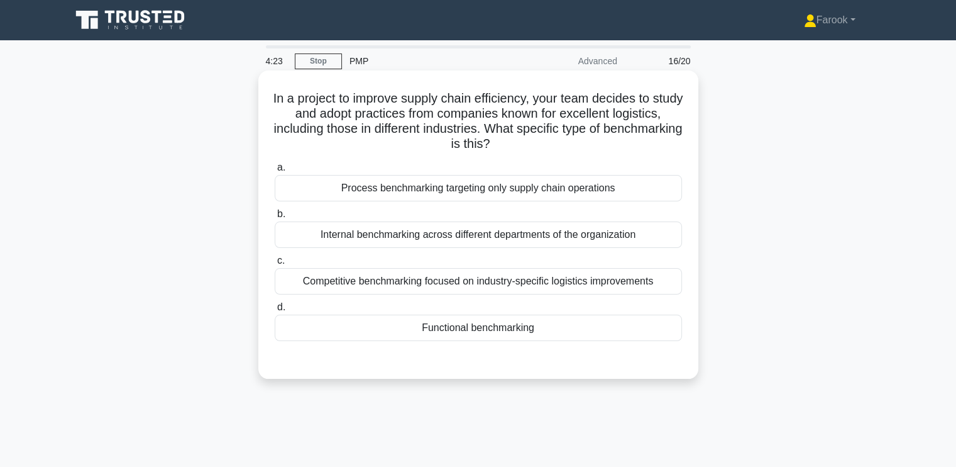
click at [520, 340] on div "Functional benchmarking" at bounding box center [478, 327] width 407 height 26
drag, startPoint x: 520, startPoint y: 340, endPoint x: 509, endPoint y: 330, distance: 14.3
click at [509, 330] on div "Functional benchmarking" at bounding box center [478, 327] width 407 height 26
drag, startPoint x: 509, startPoint y: 330, endPoint x: 456, endPoint y: 326, distance: 53.6
click at [456, 326] on div "Functional benchmarking" at bounding box center [478, 327] width 407 height 26
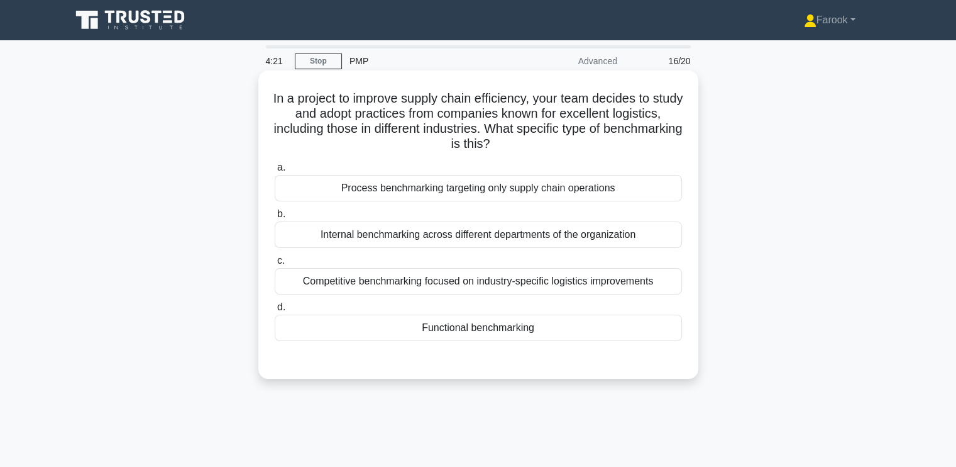
click at [275, 311] on input "d. Functional benchmarking" at bounding box center [275, 307] width 0 height 8
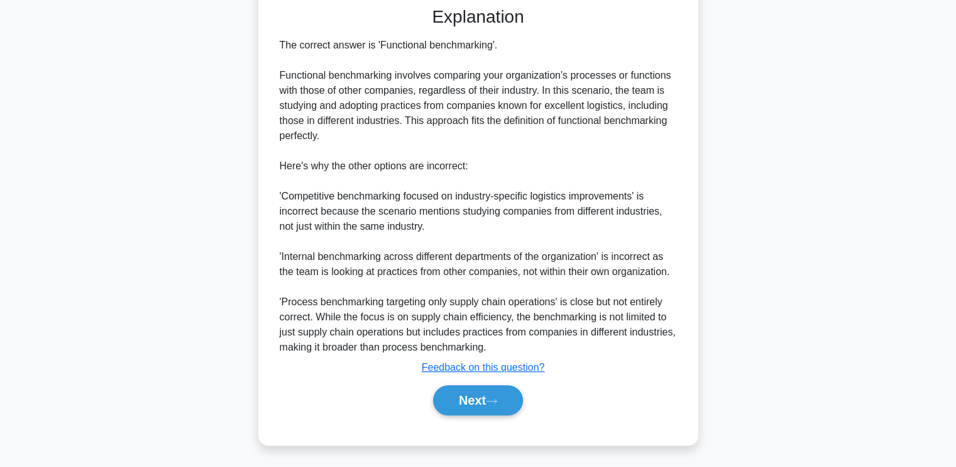
scroll to position [353, 0]
click at [452, 392] on button "Next" at bounding box center [478, 399] width 90 height 30
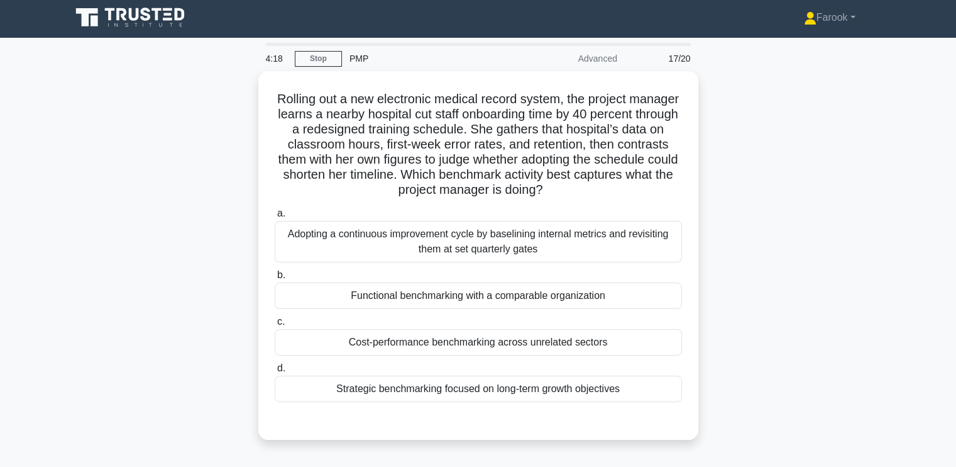
scroll to position [0, 0]
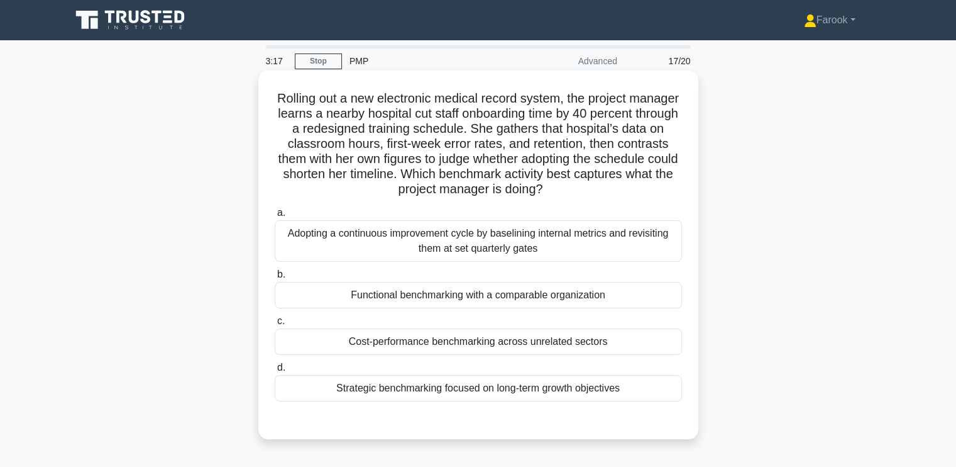
click at [480, 240] on div "Adopting a continuous improvement cycle by baselining internal metrics and revi…" at bounding box center [478, 240] width 407 height 41
click at [275, 217] on input "a. Adopting a continuous improvement cycle by baselining internal metrics and r…" at bounding box center [275, 213] width 0 height 8
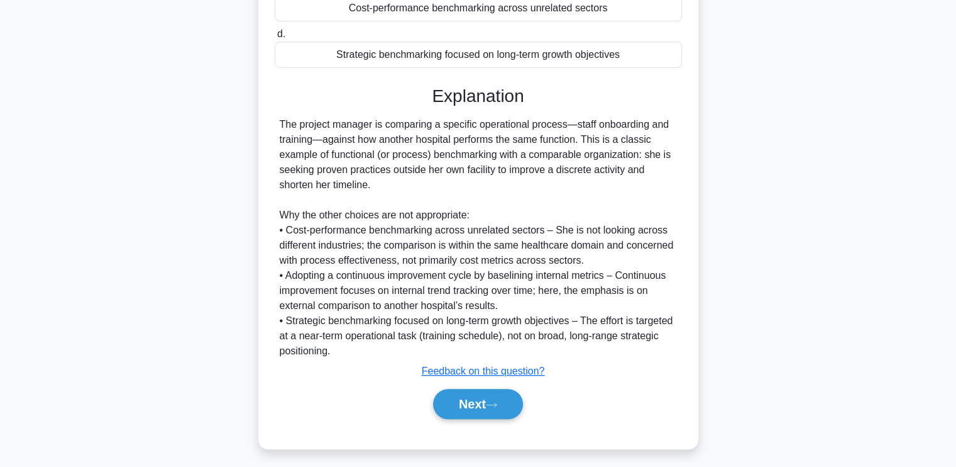
scroll to position [340, 0]
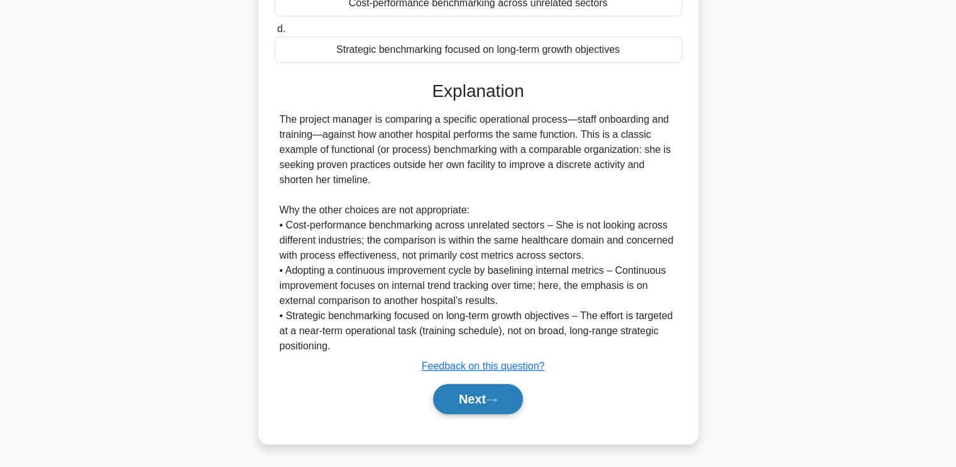
click at [497, 400] on icon at bounding box center [491, 399] width 11 height 7
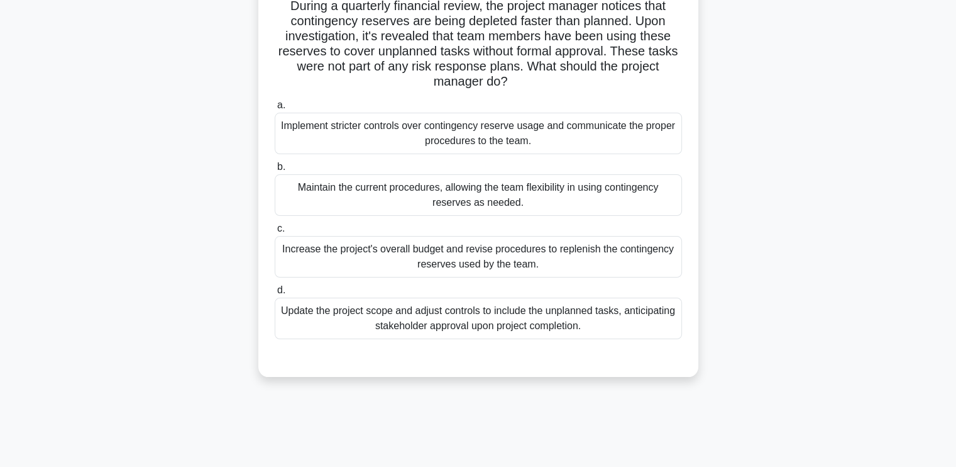
scroll to position [25, 0]
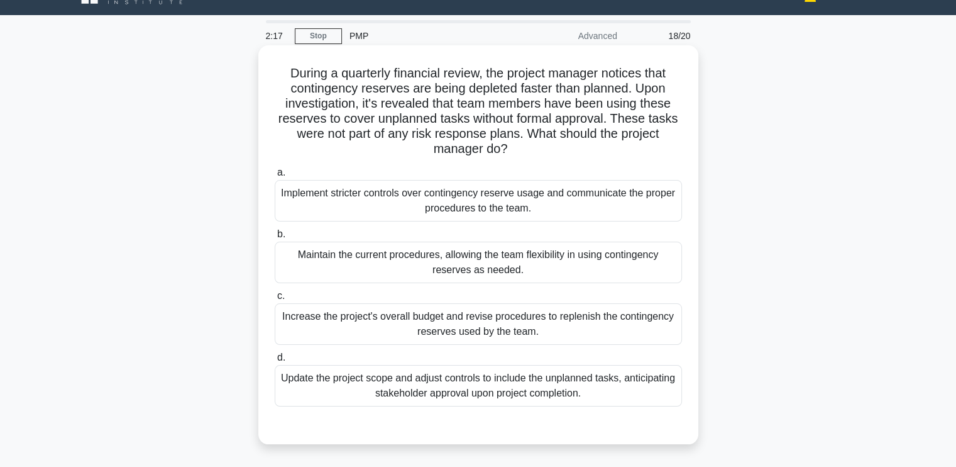
click at [436, 196] on div "Implement stricter controls over contingency reserve usage and communicate the …" at bounding box center [478, 200] width 407 height 41
click at [275, 177] on input "a. Implement stricter controls over contingency reserve usage and communicate t…" at bounding box center [275, 173] width 0 height 8
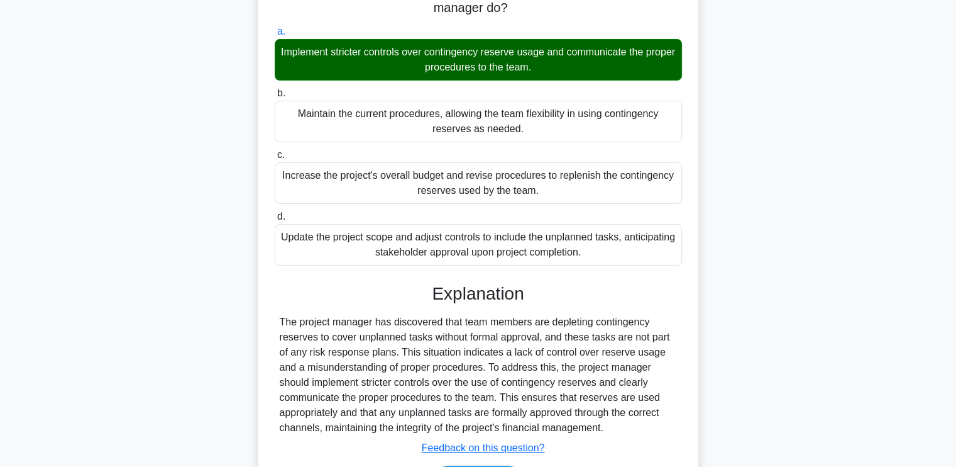
scroll to position [248, 0]
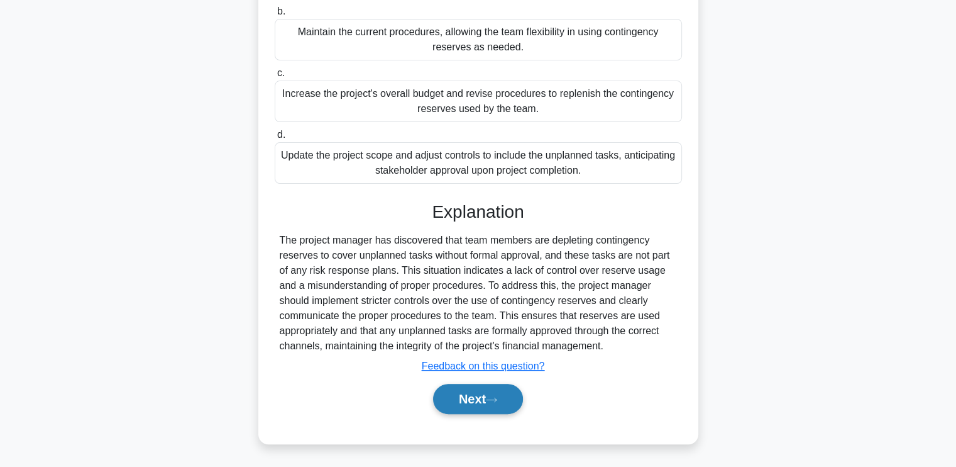
click at [463, 397] on button "Next" at bounding box center [478, 399] width 90 height 30
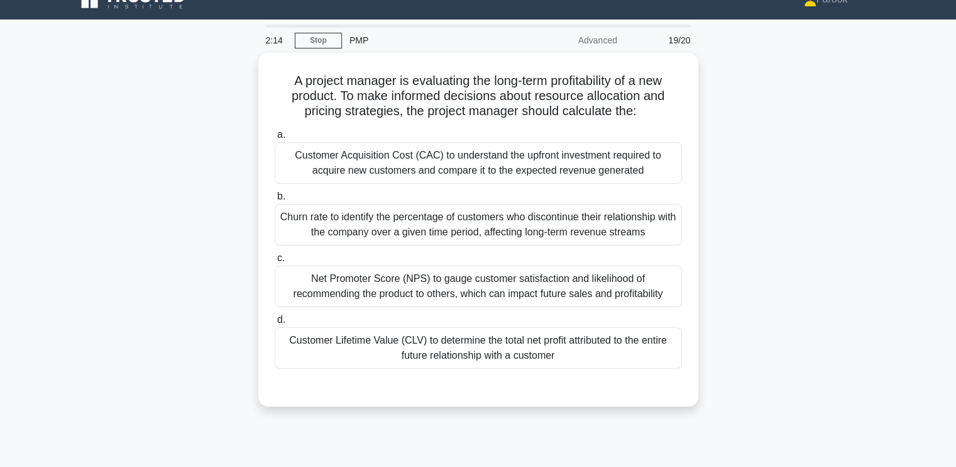
scroll to position [0, 0]
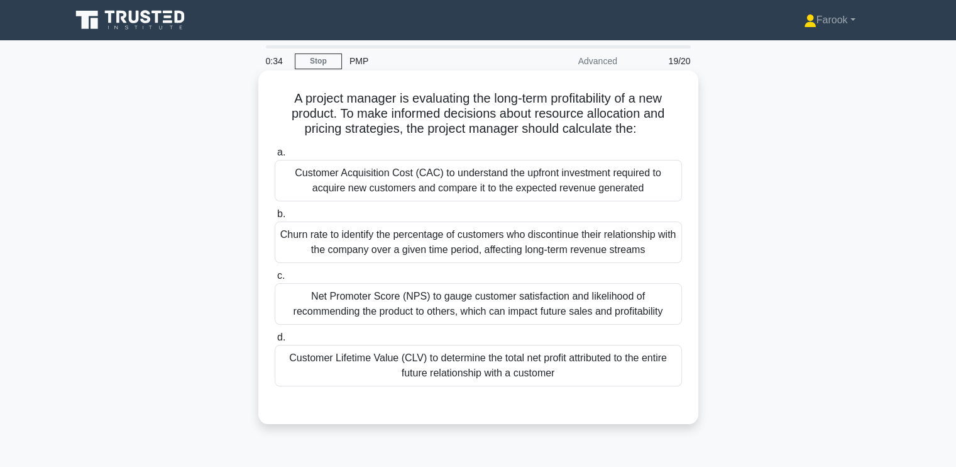
click at [392, 370] on div "Customer Lifetime Value (CLV) to determine the total net profit attributed to t…" at bounding box center [478, 365] width 407 height 41
click at [275, 341] on input "d. Customer Lifetime Value (CLV) to determine the total net profit attributed t…" at bounding box center [275, 337] width 0 height 8
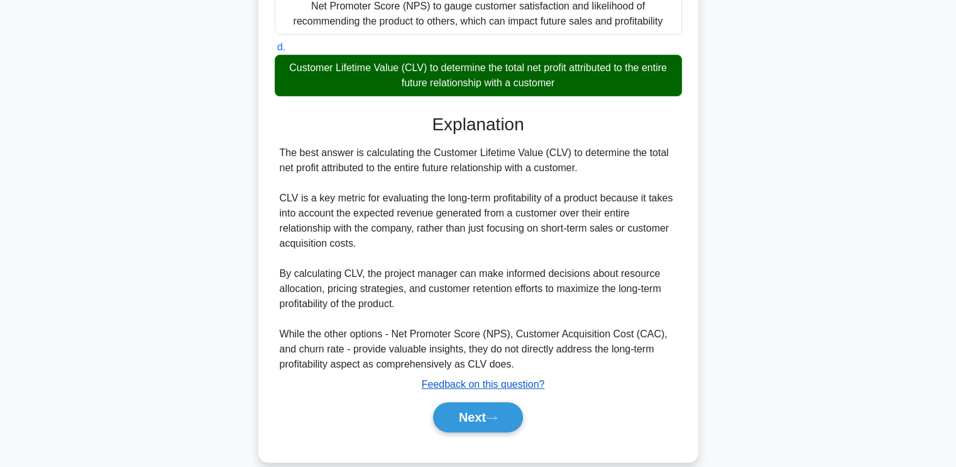
scroll to position [308, 0]
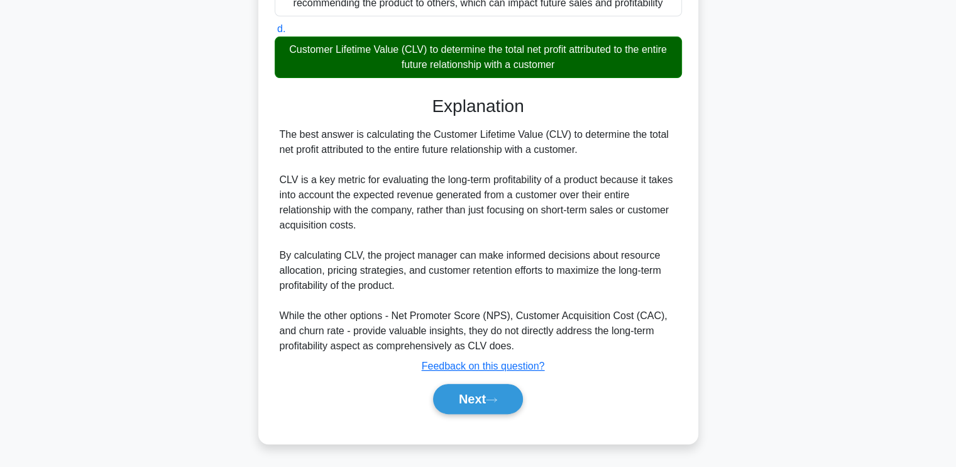
click at [460, 423] on div "a. Customer Acquisition Cost (CAC) to understand the upfront investment require…" at bounding box center [479, 131] width 410 height 595
click at [473, 397] on button "Next" at bounding box center [478, 399] width 90 height 30
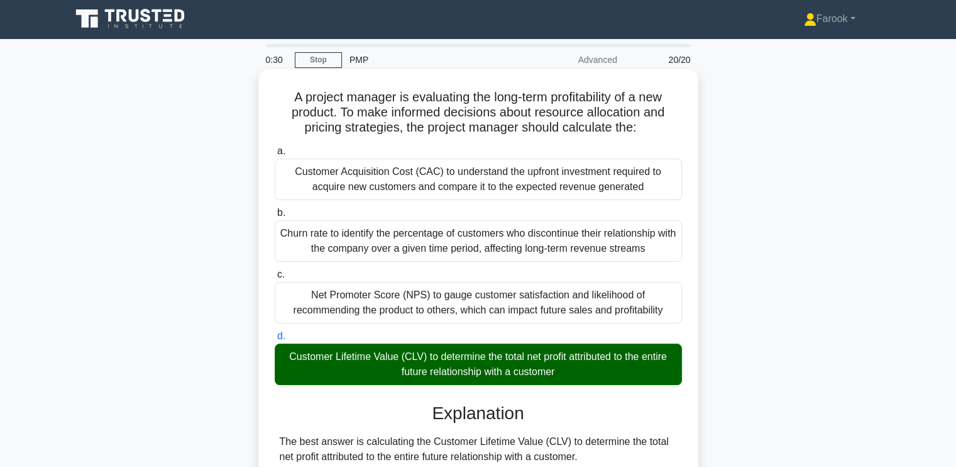
scroll to position [0, 0]
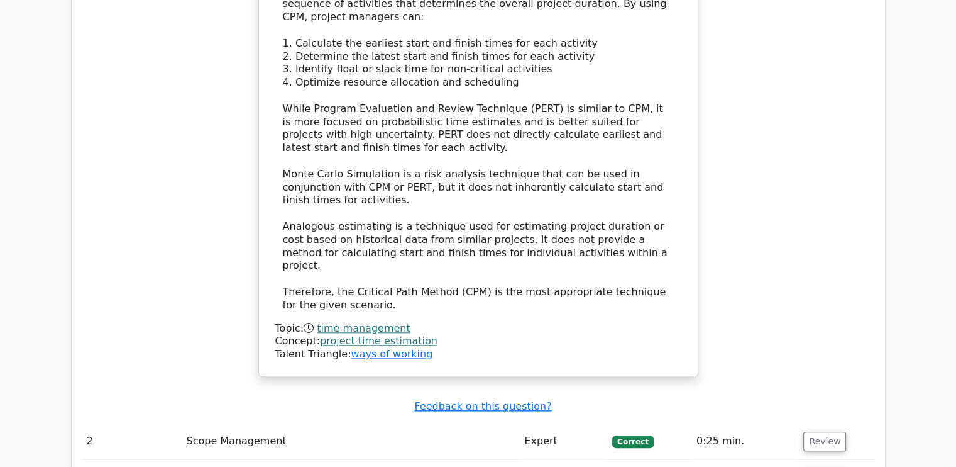
scroll to position [1446, 0]
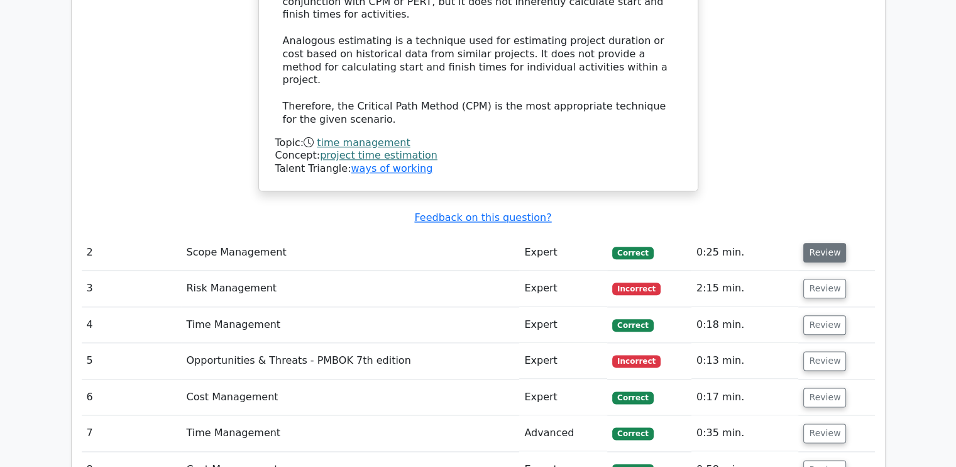
click at [837, 243] on button "Review" at bounding box center [825, 252] width 43 height 19
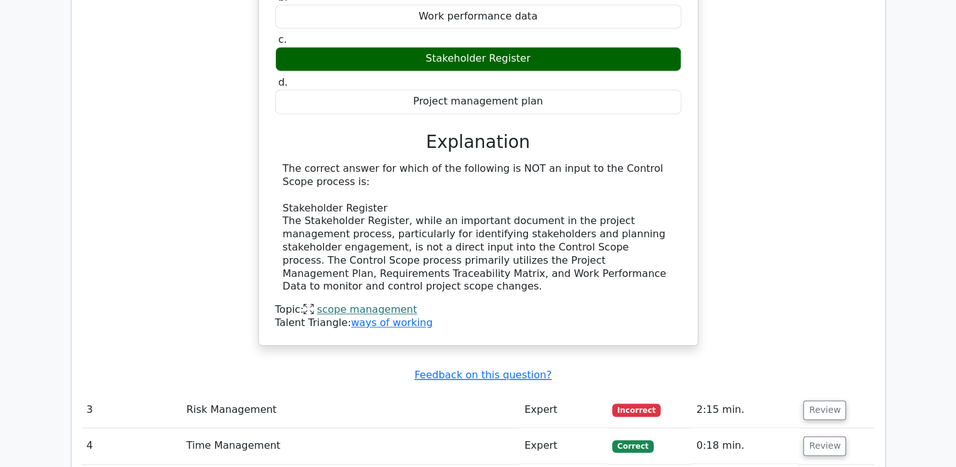
scroll to position [1949, 0]
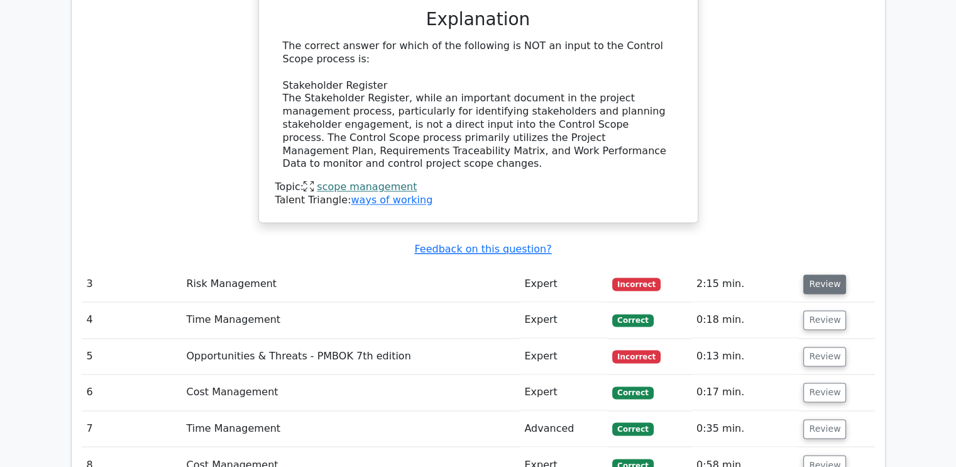
click at [825, 274] on button "Review" at bounding box center [825, 283] width 43 height 19
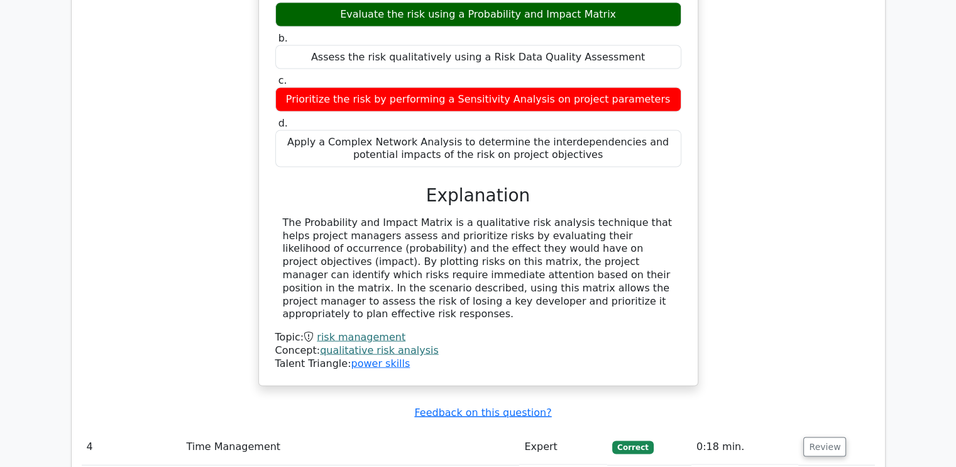
scroll to position [2389, 0]
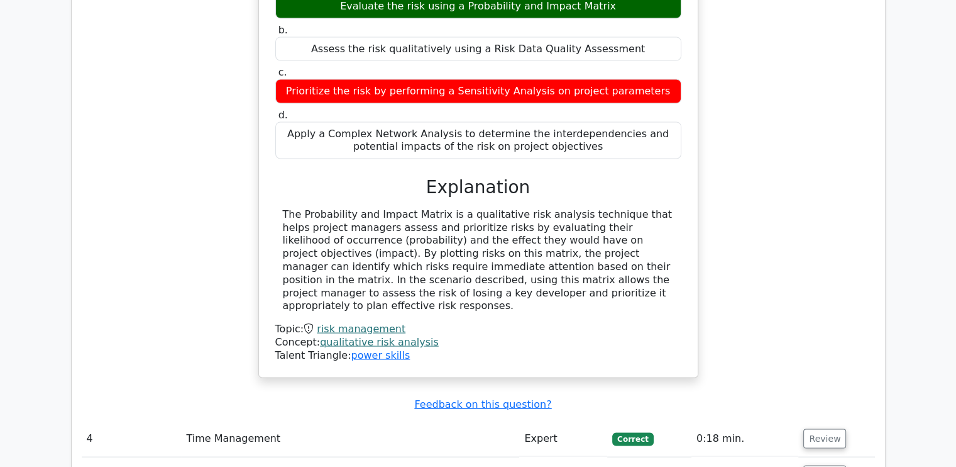
click at [816, 420] on td "Review" at bounding box center [837, 438] width 76 height 36
click at [817, 428] on button "Review" at bounding box center [825, 437] width 43 height 19
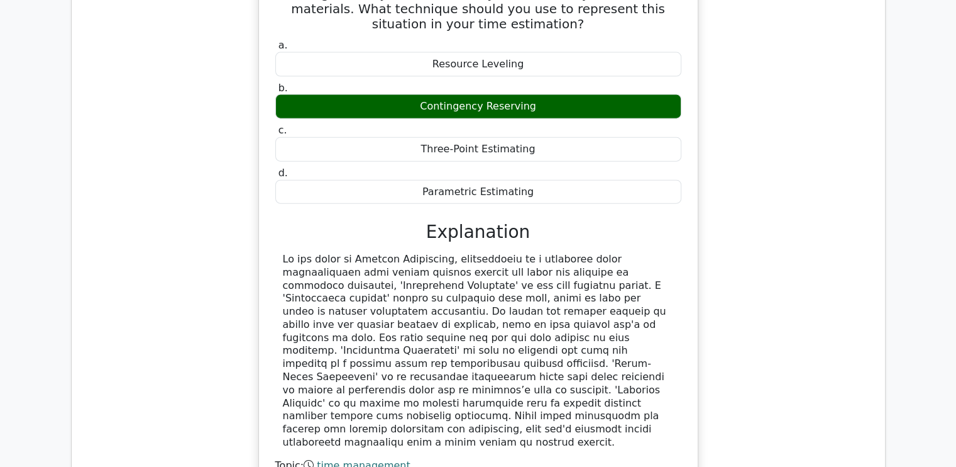
scroll to position [2955, 0]
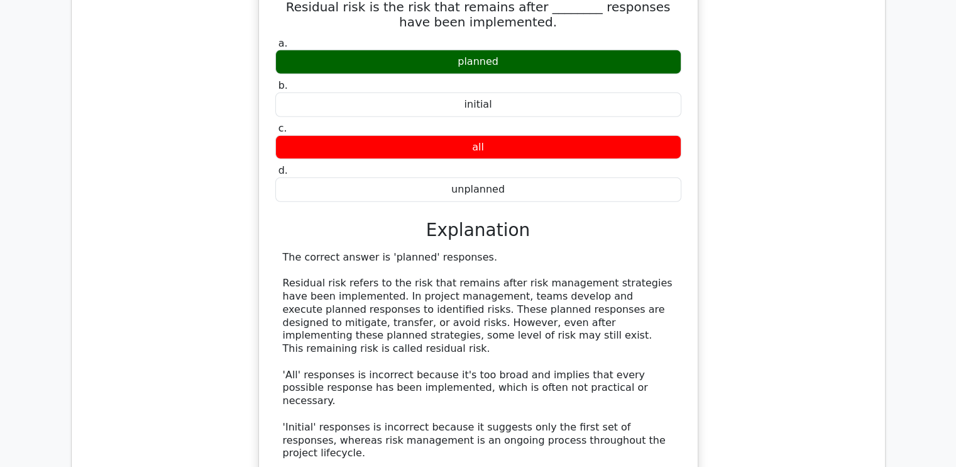
scroll to position [3521, 0]
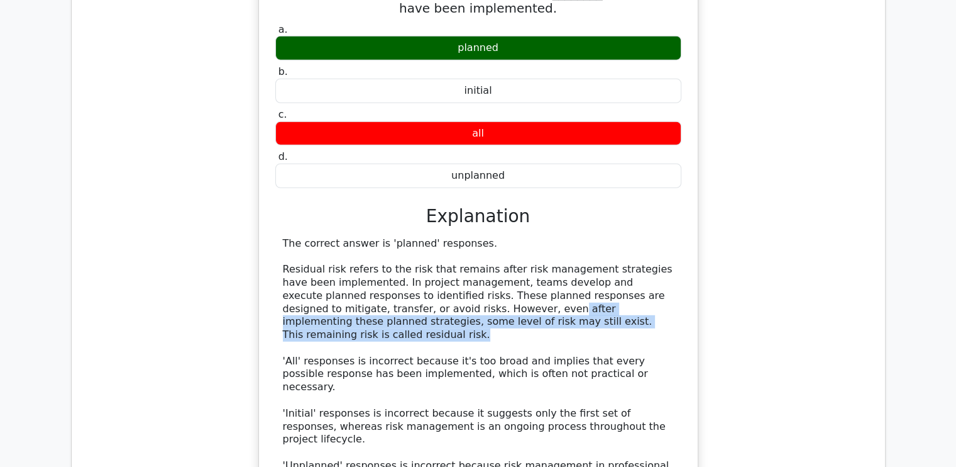
drag, startPoint x: 370, startPoint y: 169, endPoint x: 663, endPoint y: 174, distance: 293.7
click at [663, 237] on div "The correct answer is 'planned' responses. Residual risk refers to the risk tha…" at bounding box center [478, 368] width 391 height 262
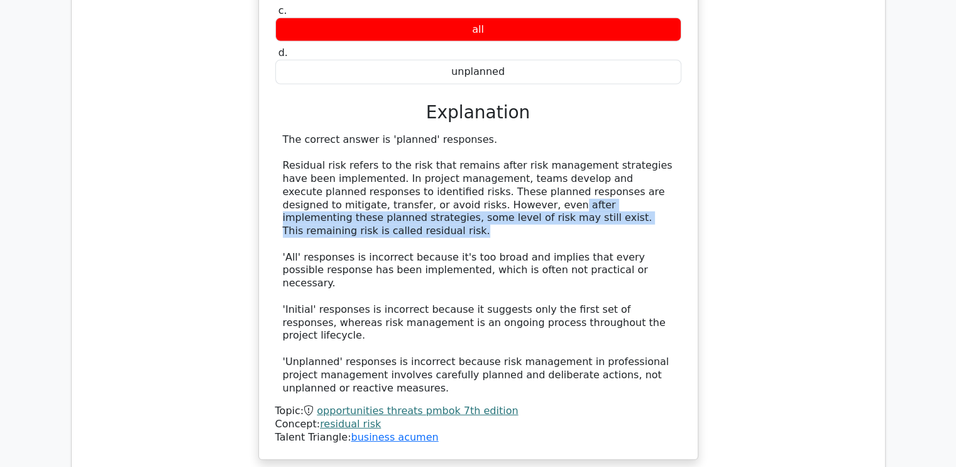
scroll to position [3647, 0]
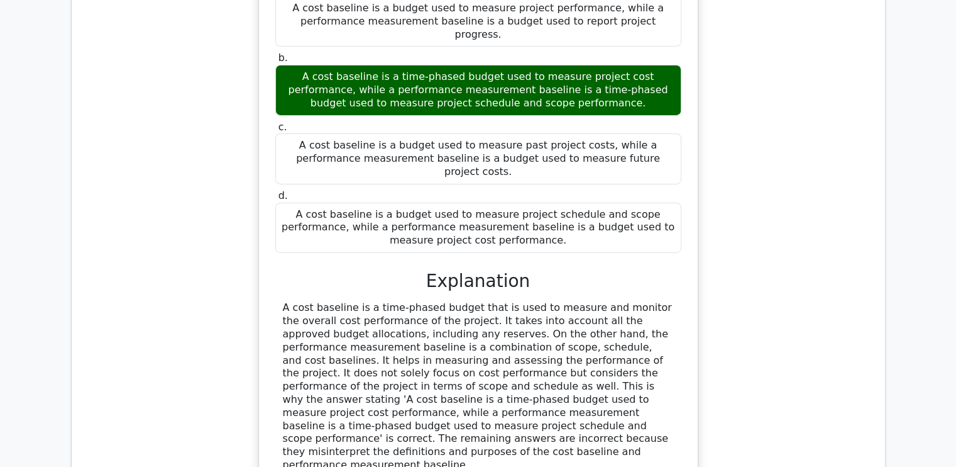
scroll to position [4401, 0]
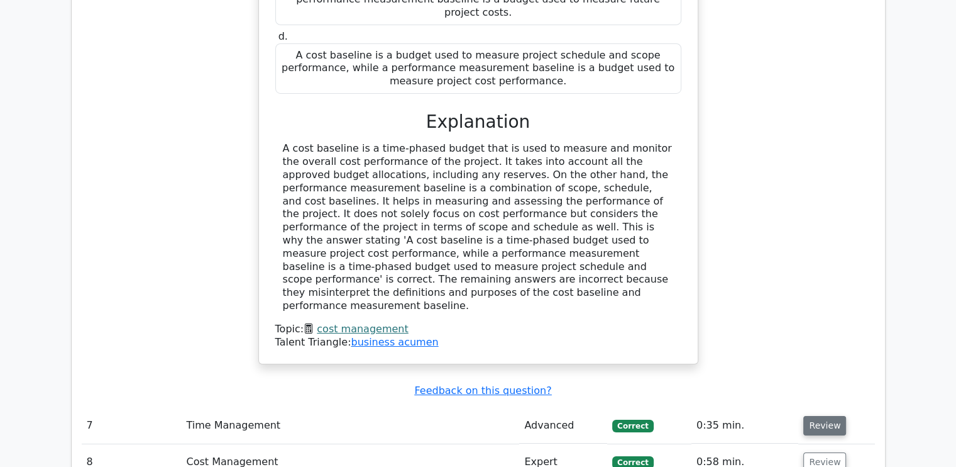
click at [812, 416] on button "Review" at bounding box center [825, 425] width 43 height 19
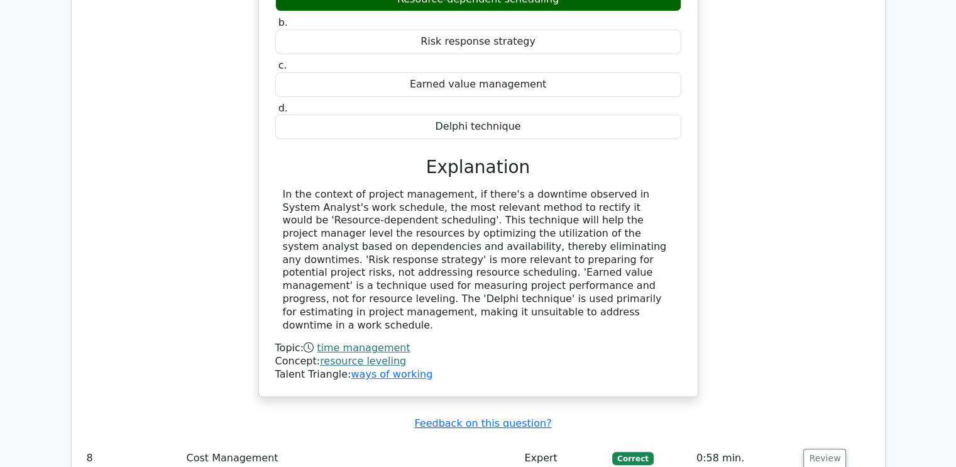
scroll to position [4967, 0]
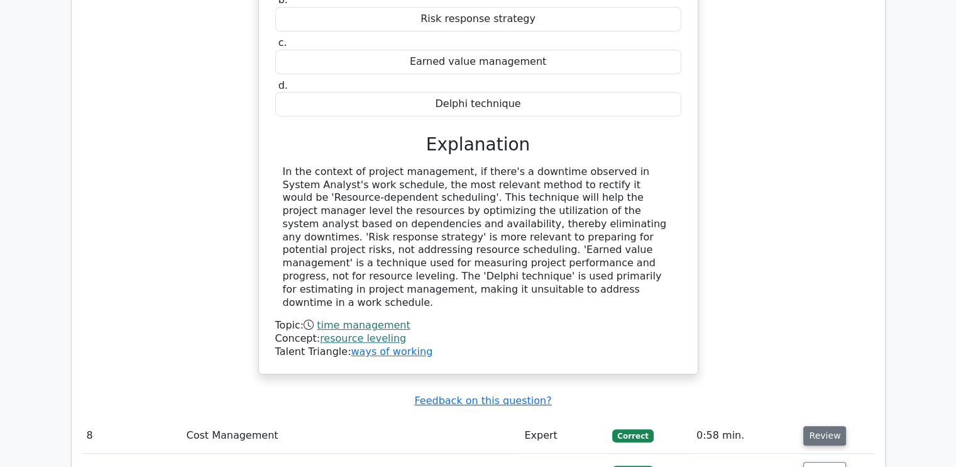
click at [807, 426] on button "Review" at bounding box center [825, 435] width 43 height 19
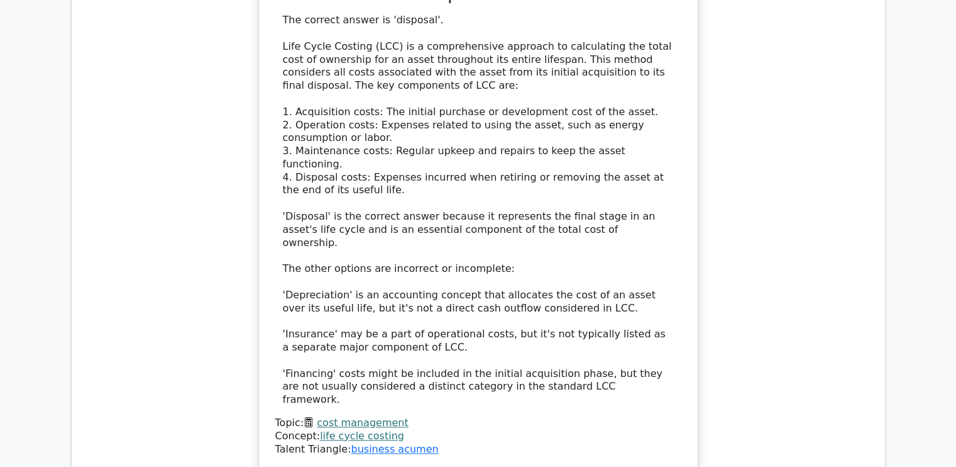
scroll to position [5722, 0]
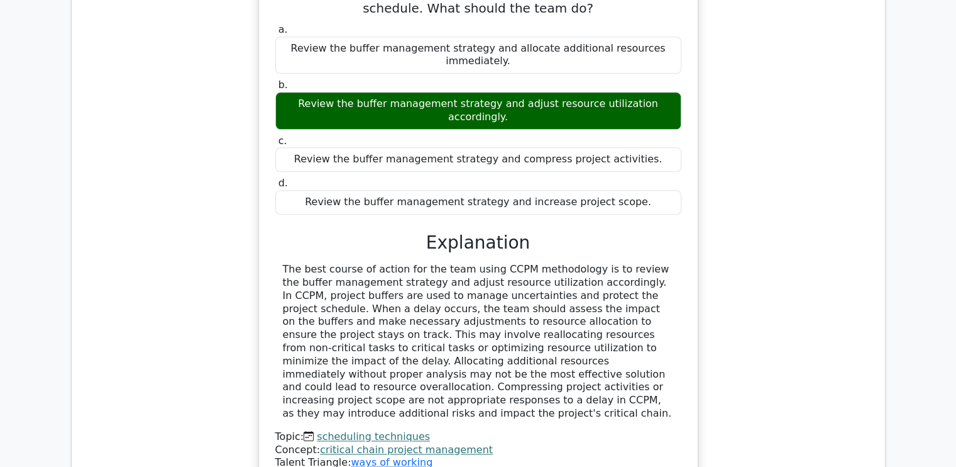
scroll to position [6413, 0]
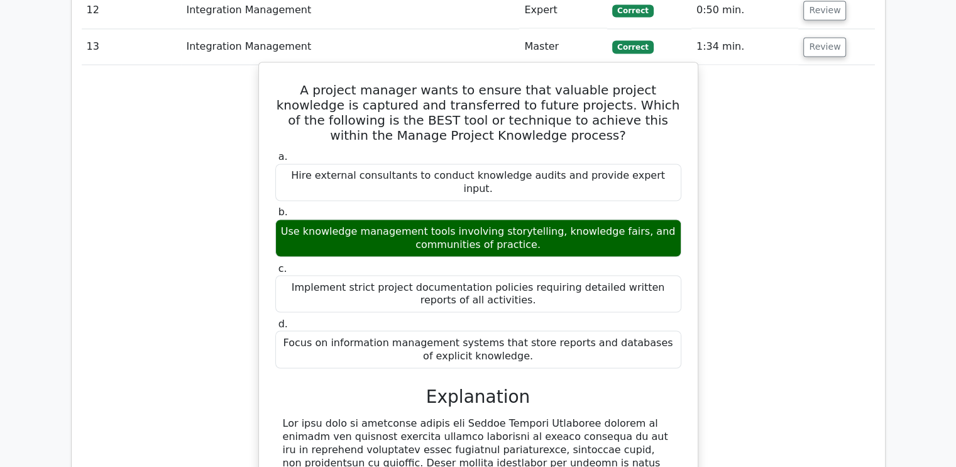
scroll to position [6979, 0]
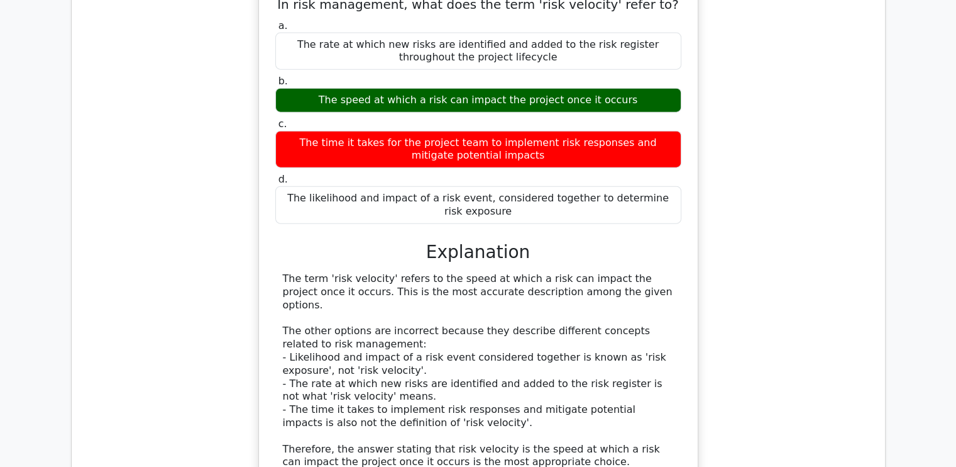
scroll to position [7734, 0]
